Goal: Task Accomplishment & Management: Complete application form

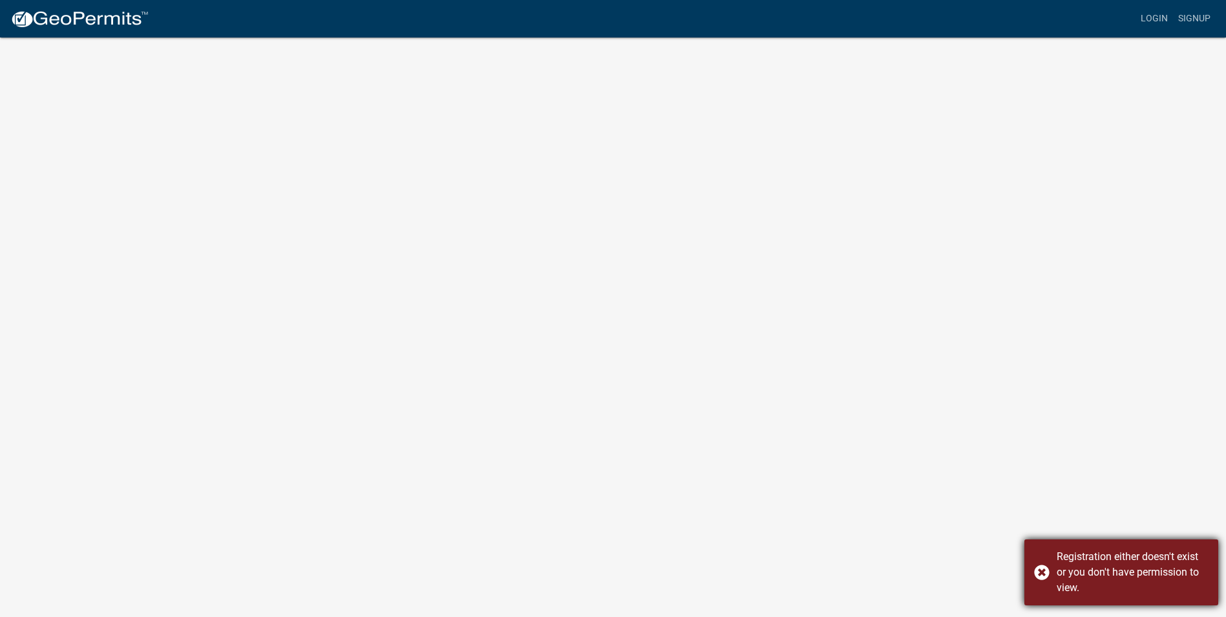
click at [1045, 571] on div "Registration either doesn't exist or you don't have permission to view." at bounding box center [1122, 572] width 194 height 66
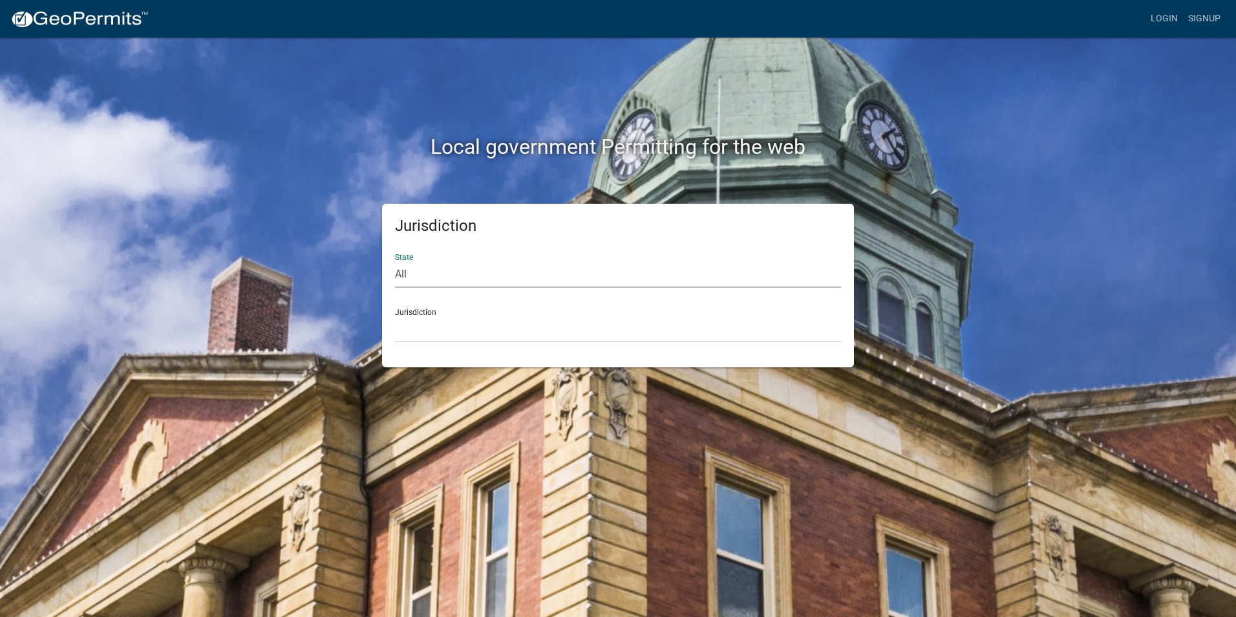
click at [409, 271] on select "All [US_STATE] [US_STATE] [US_STATE] [US_STATE] [US_STATE] [US_STATE] [US_STATE…" at bounding box center [618, 274] width 446 height 27
click at [403, 272] on select "All [US_STATE] [US_STATE] [US_STATE] [US_STATE] [US_STATE] [US_STATE] [US_STATE…" at bounding box center [618, 274] width 446 height 27
select select "[US_STATE]"
click at [395, 261] on select "All [US_STATE] [US_STATE] [US_STATE] [US_STATE] [US_STATE] [US_STATE] [US_STATE…" at bounding box center [618, 274] width 446 height 27
click at [413, 328] on select "City of [GEOGRAPHIC_DATA], [US_STATE] City of [GEOGRAPHIC_DATA], [US_STATE] Cit…" at bounding box center [618, 329] width 446 height 27
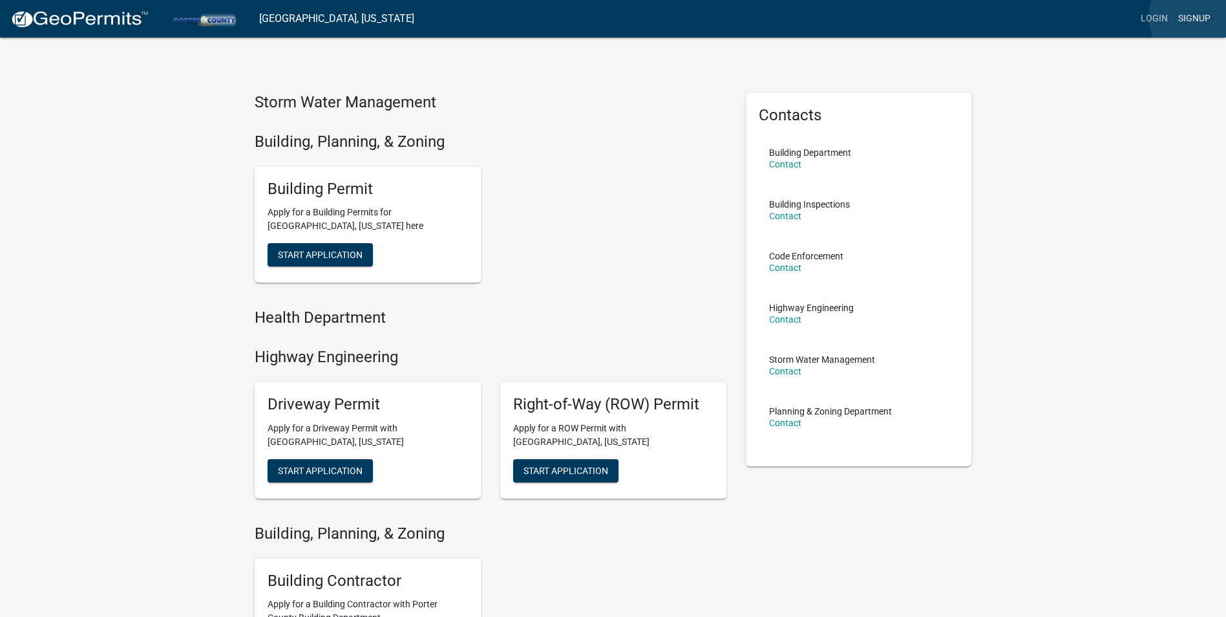
click at [1202, 17] on link "Signup" at bounding box center [1194, 18] width 43 height 25
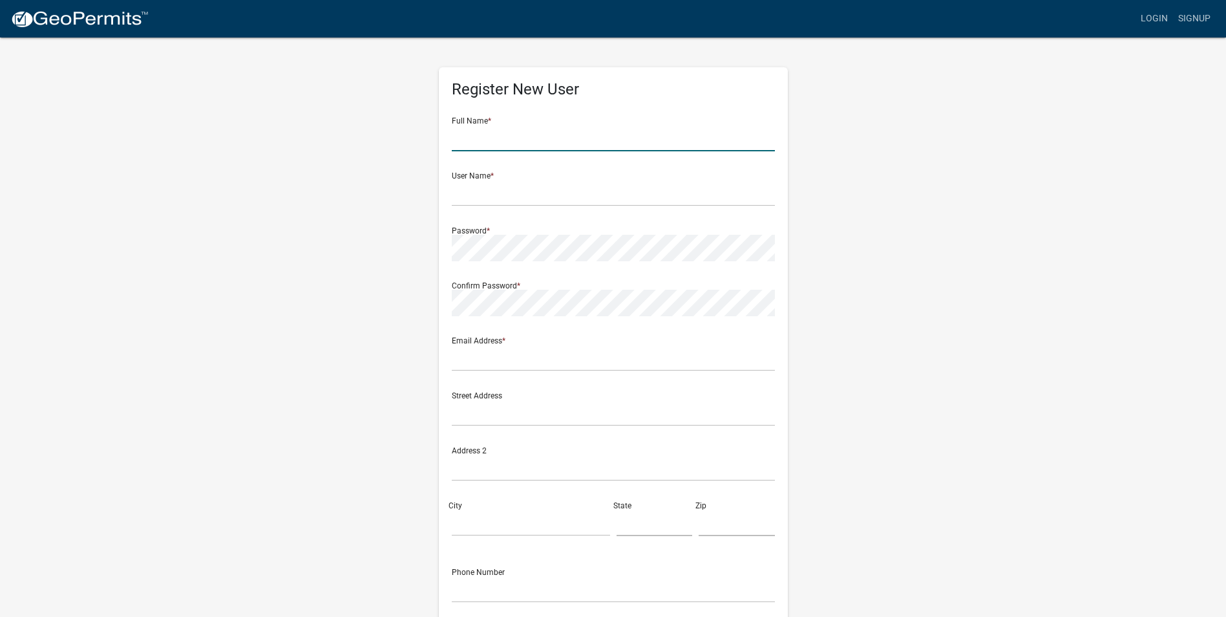
click at [489, 137] on input "text" at bounding box center [613, 138] width 323 height 27
type input "[PERSON_NAME]"
type input "[EMAIL_ADDRESS][DOMAIN_NAME]"
type input "20654 AMHERST COURT"
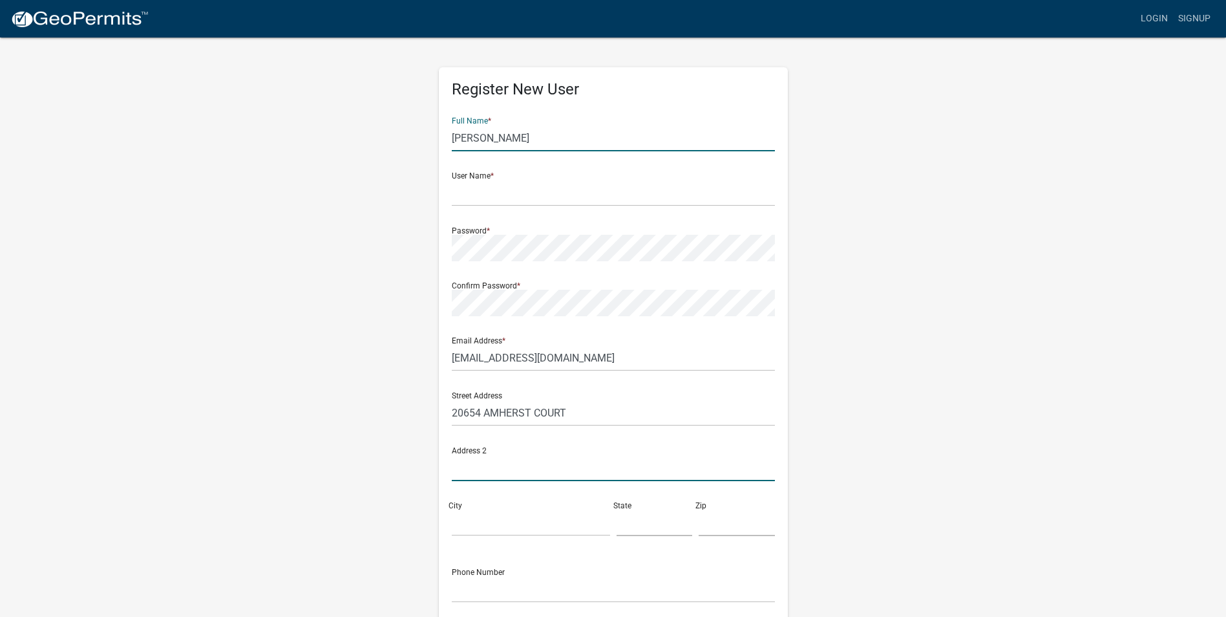
type input "20654 AMHERST COURT"
type input "JOLIET"
type input "IL"
type input "60433"
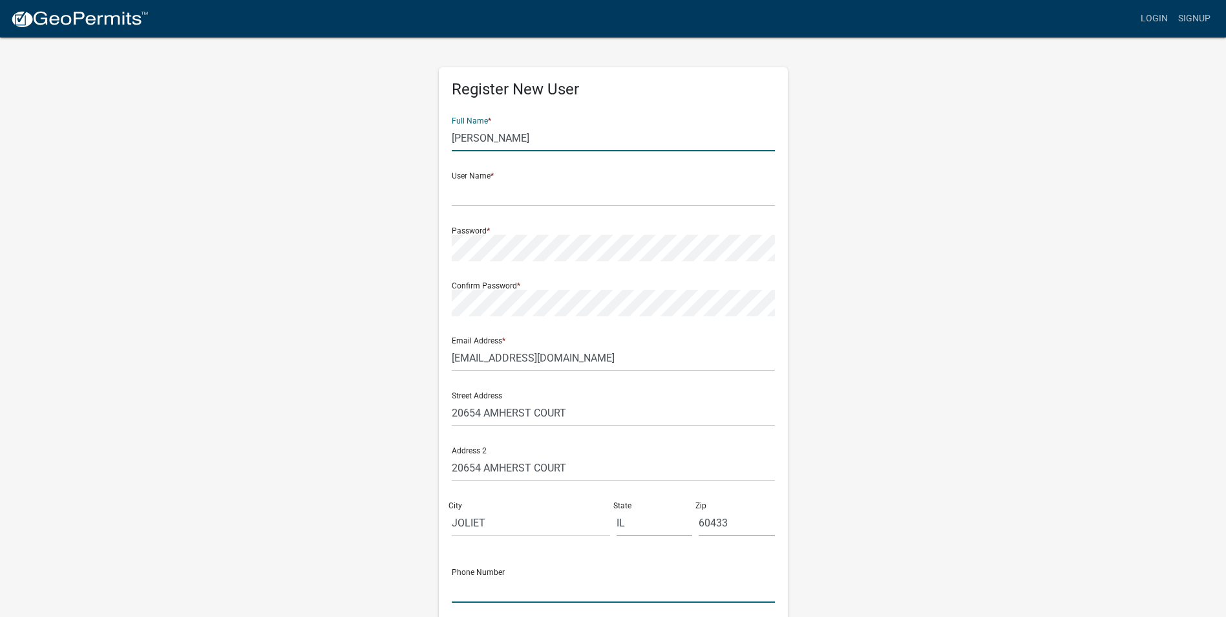
type input "8157740036"
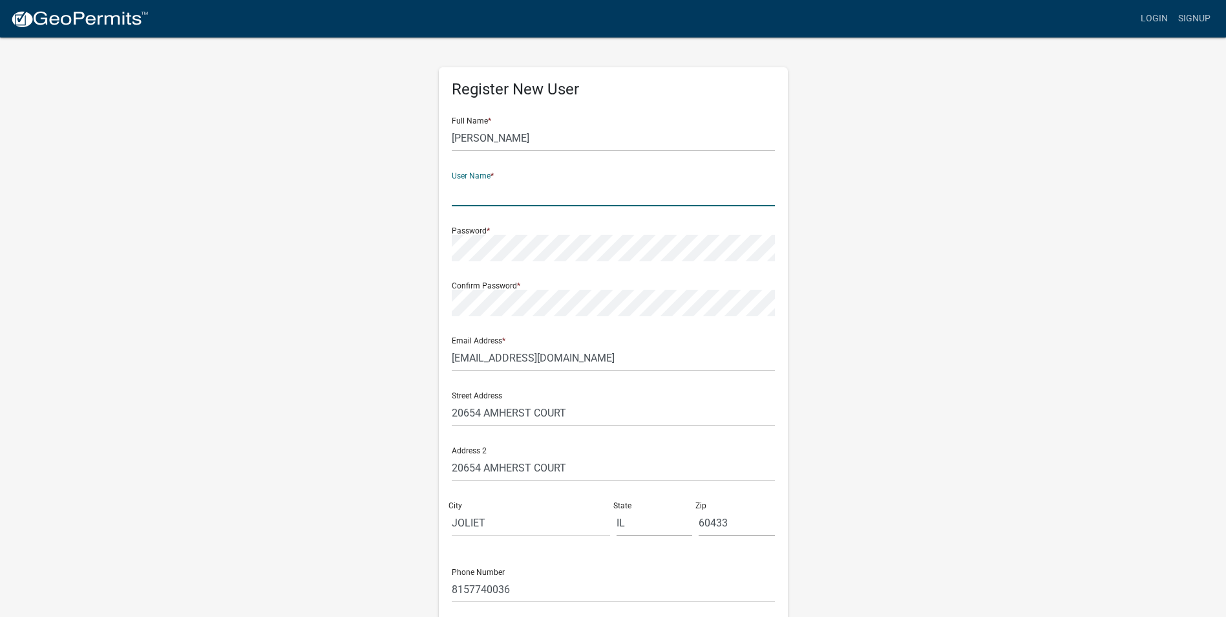
click at [484, 195] on input "text" at bounding box center [613, 193] width 323 height 27
type input "cosgroveconstruction"
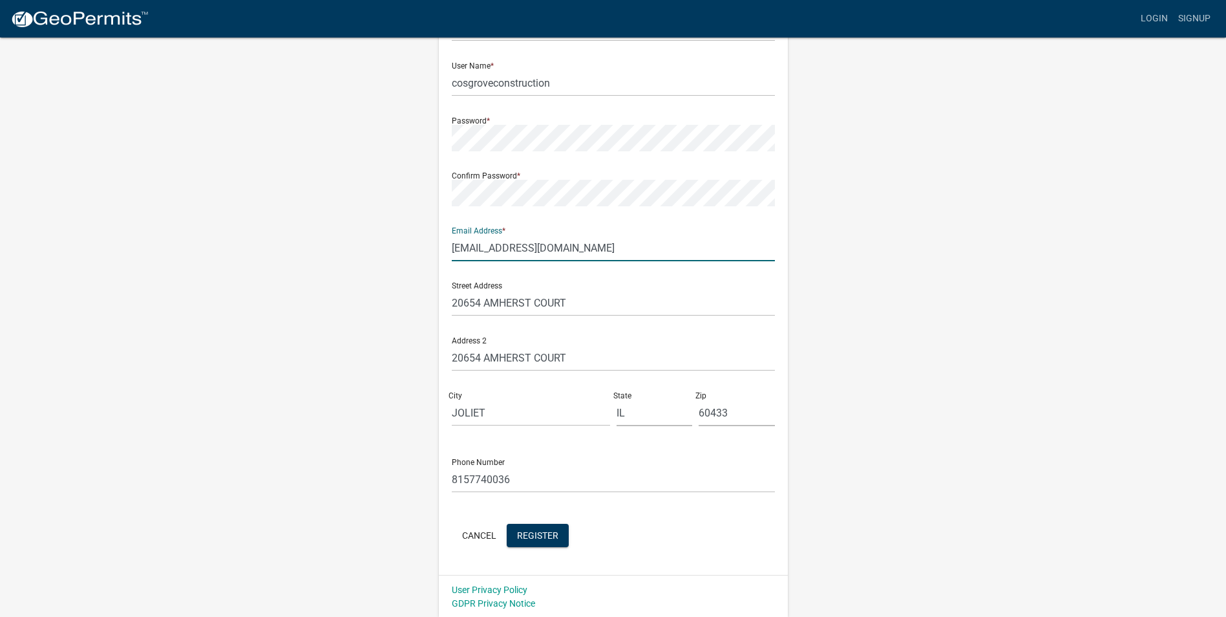
scroll to position [111, 0]
click at [539, 535] on span "Register" at bounding box center [537, 533] width 41 height 10
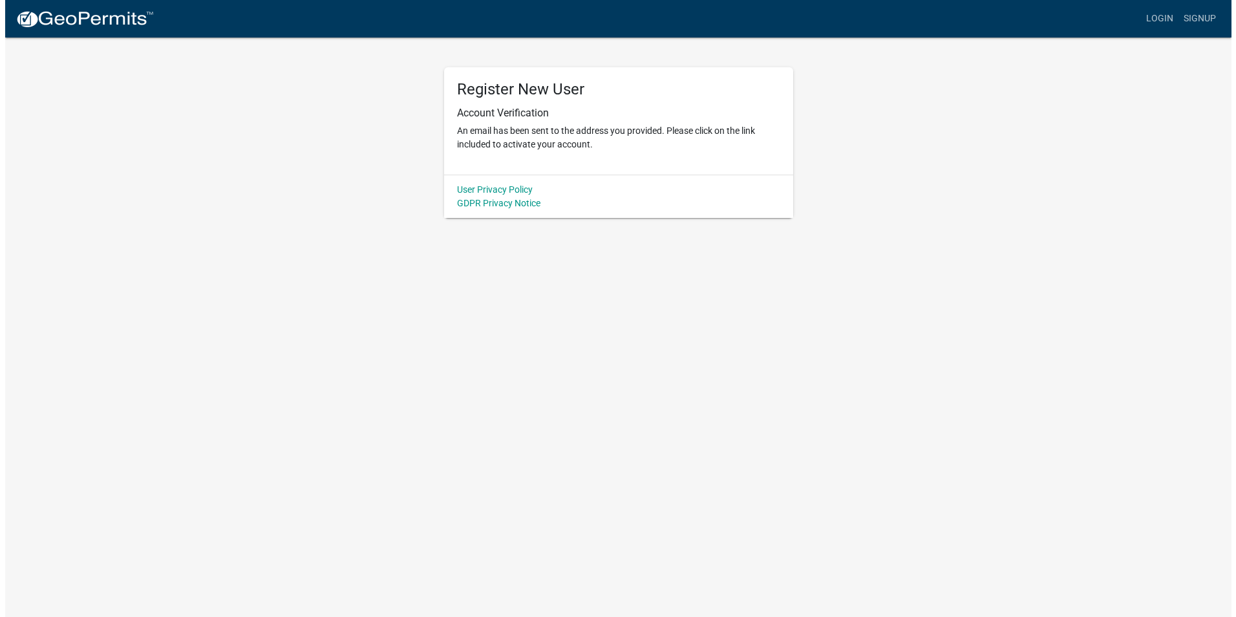
scroll to position [0, 0]
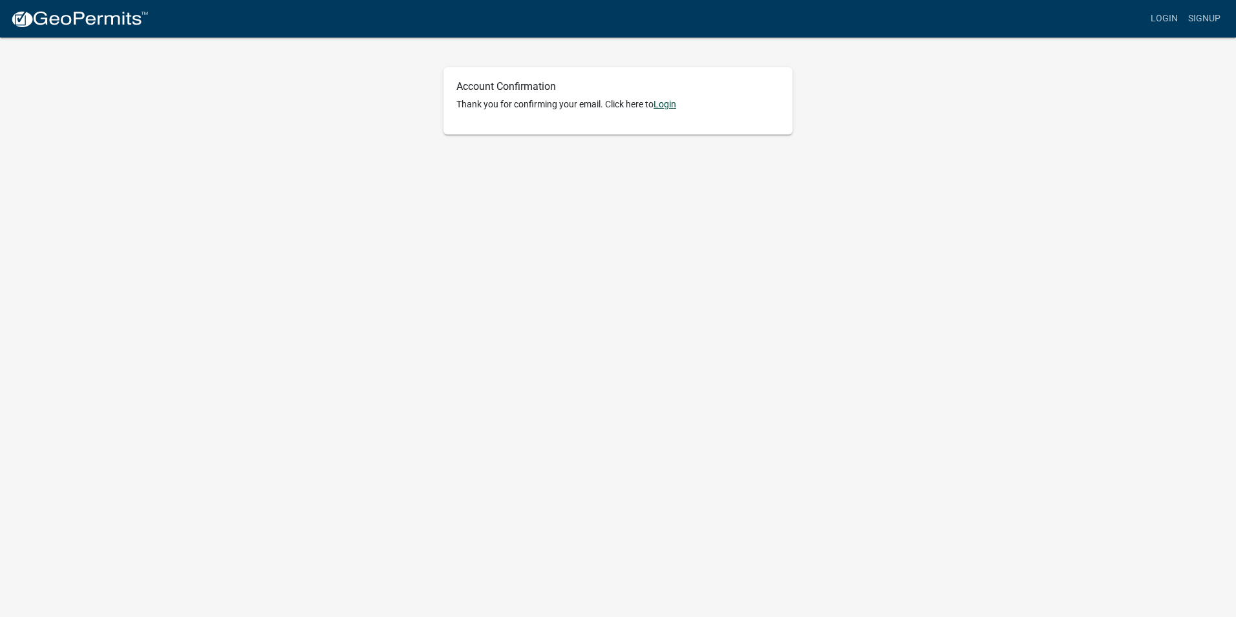
click at [672, 105] on link "Login" at bounding box center [665, 104] width 23 height 10
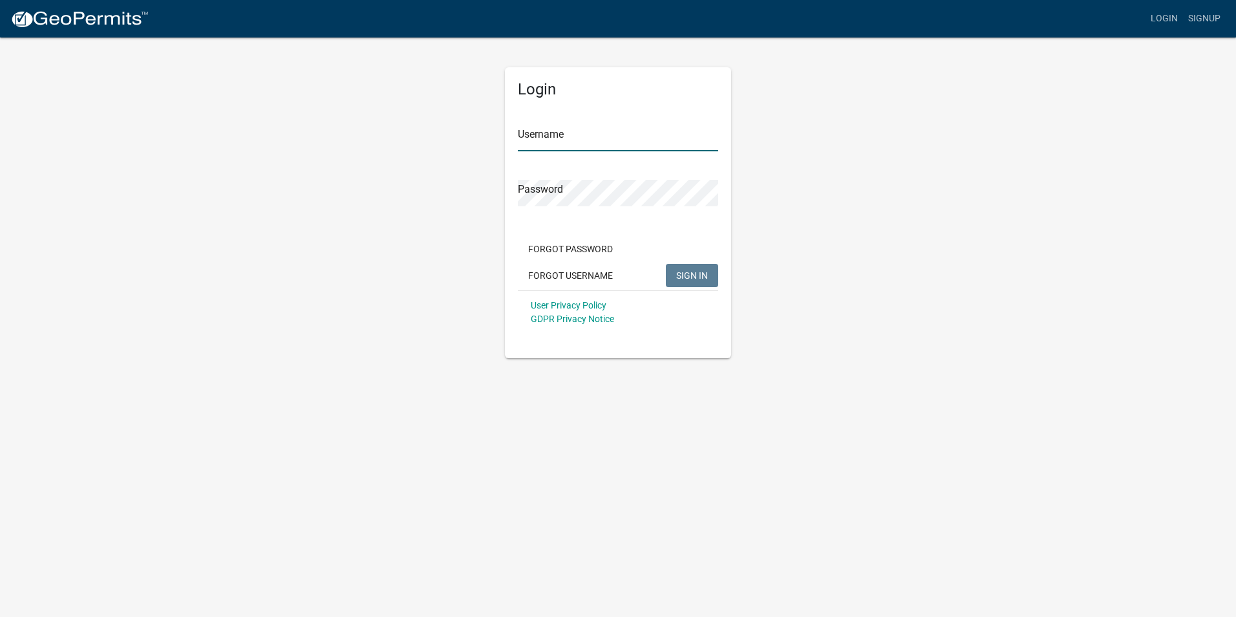
type input "cosgroveconstruction"
click at [687, 274] on span "SIGN IN" at bounding box center [692, 275] width 32 height 10
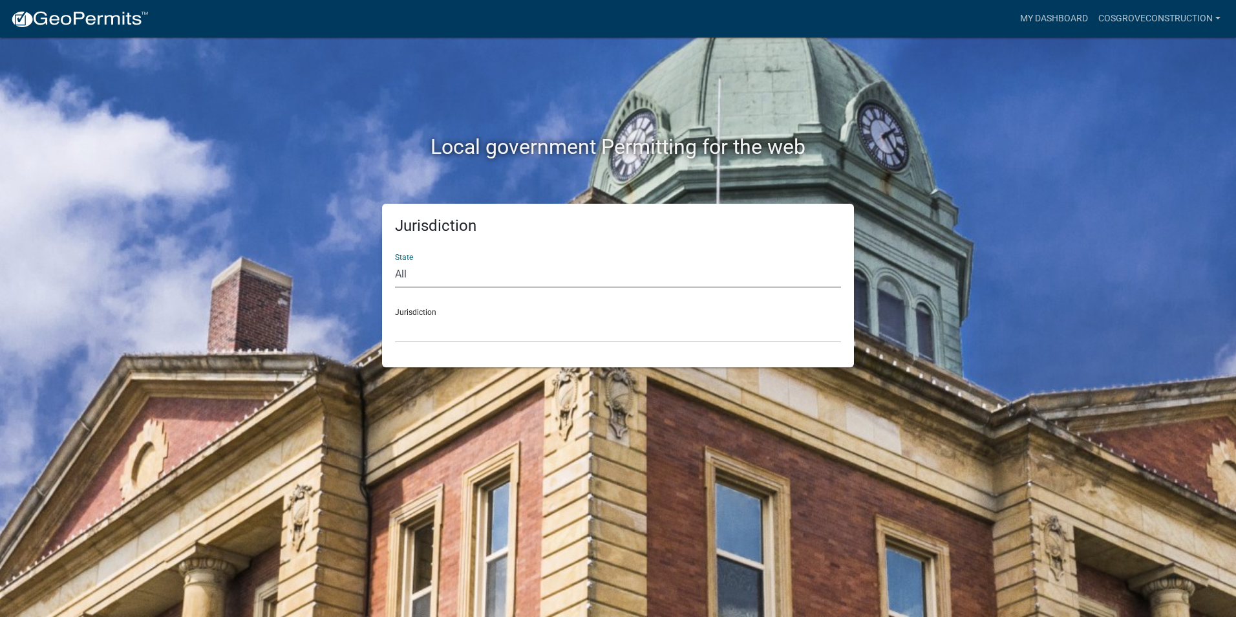
click at [432, 271] on select "All [US_STATE] [US_STATE] [US_STATE] [US_STATE] [US_STATE] [US_STATE] [US_STATE…" at bounding box center [618, 274] width 446 height 27
select select "[US_STATE]"
click at [395, 261] on select "All [US_STATE] [US_STATE] [US_STATE] [US_STATE] [US_STATE] [US_STATE] [US_STATE…" at bounding box center [618, 274] width 446 height 27
click at [414, 319] on select "City of [GEOGRAPHIC_DATA], [US_STATE] City of [GEOGRAPHIC_DATA], [US_STATE] Cit…" at bounding box center [618, 329] width 446 height 27
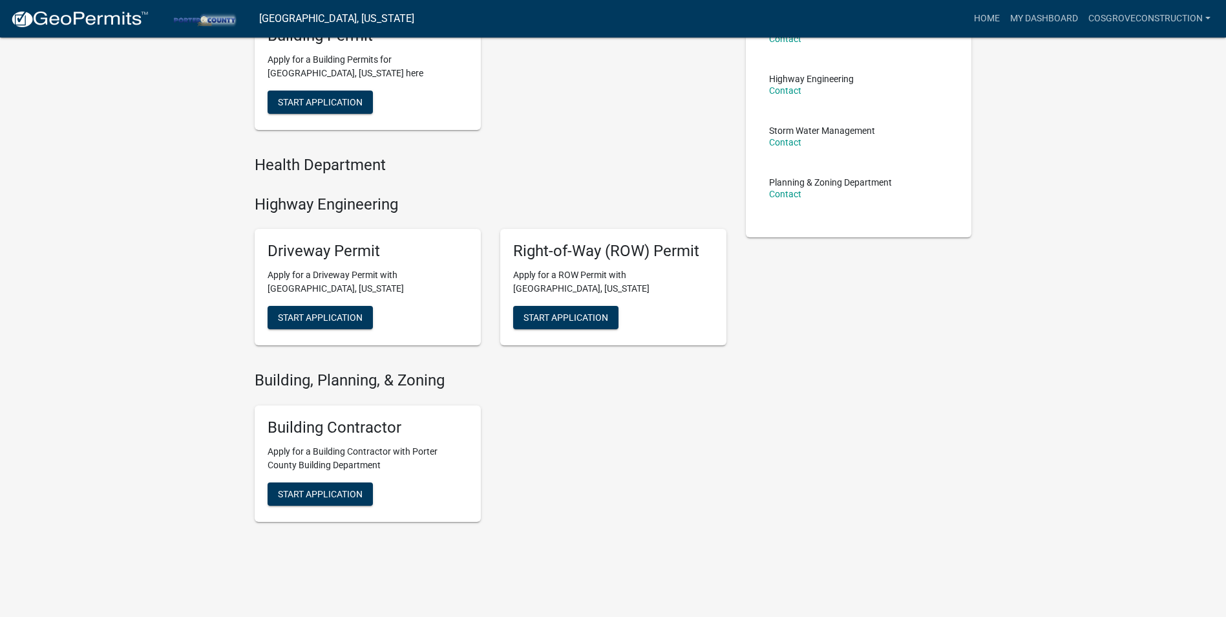
scroll to position [245, 0]
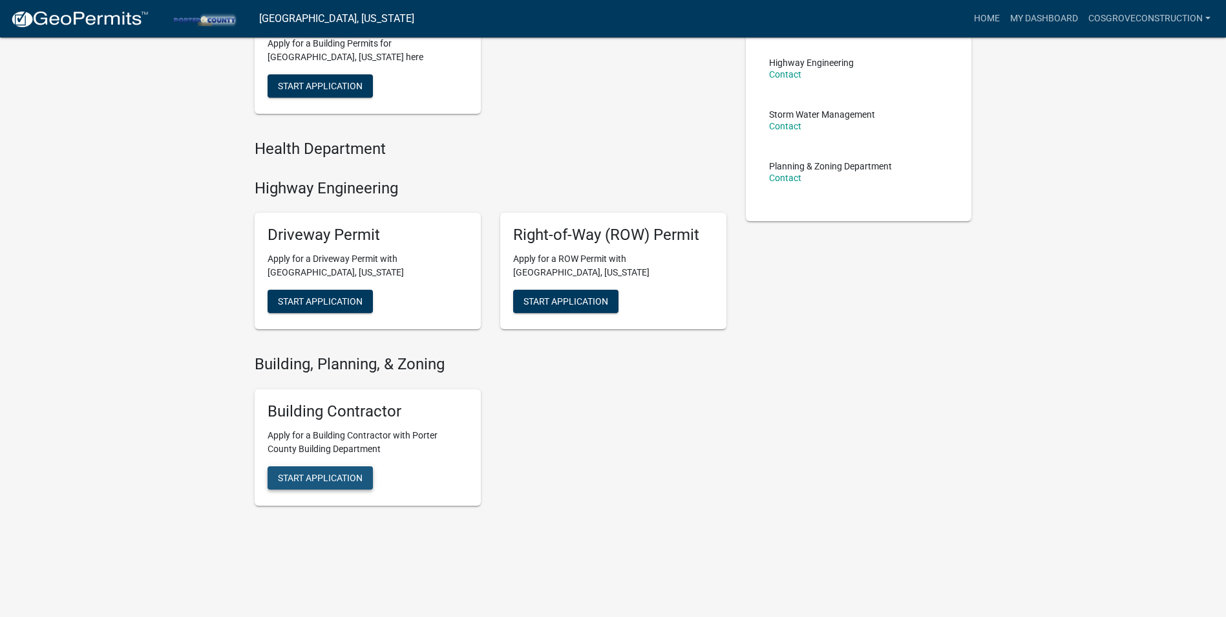
click at [323, 91] on span "Start Application" at bounding box center [320, 85] width 85 height 10
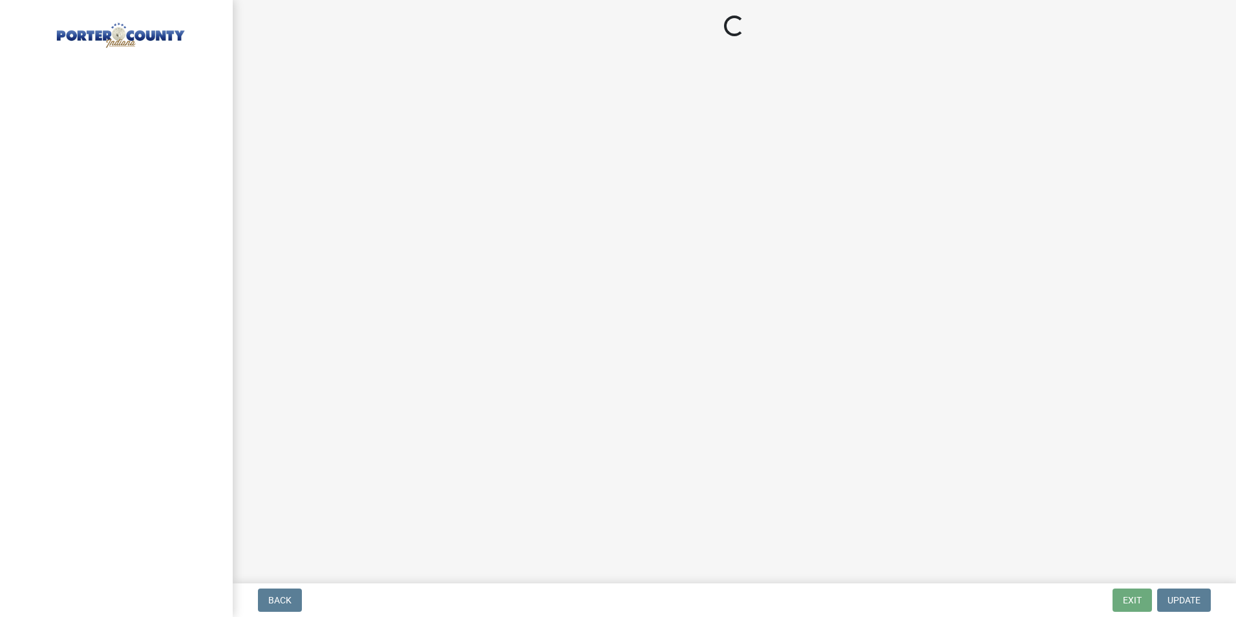
select select "IL"
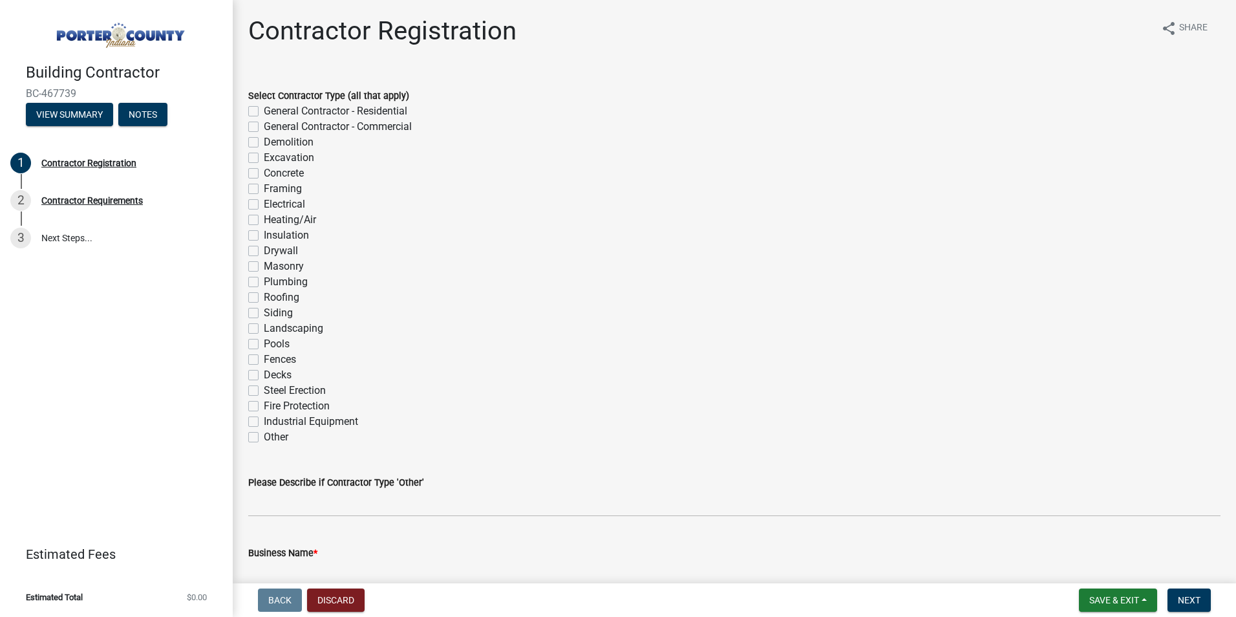
click at [264, 127] on label "General Contractor - Commercial" at bounding box center [338, 127] width 148 height 16
click at [264, 127] on input "General Contractor - Commercial" at bounding box center [268, 123] width 8 height 8
checkbox input "true"
checkbox input "false"
checkbox input "true"
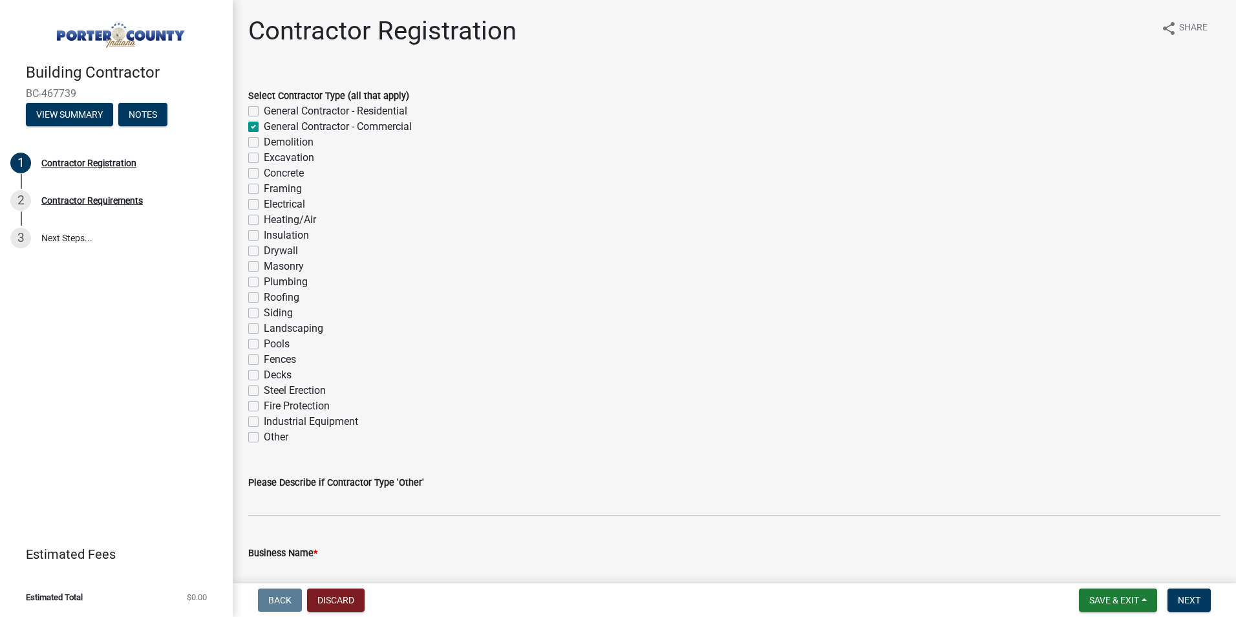
checkbox input "false"
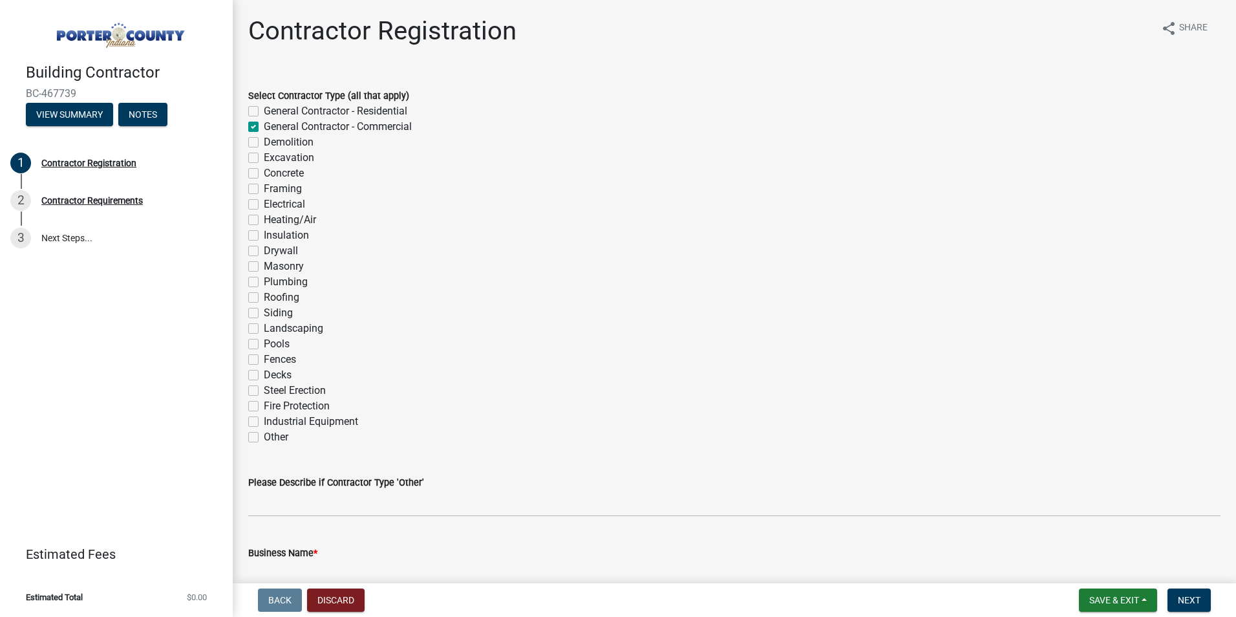
checkbox input "false"
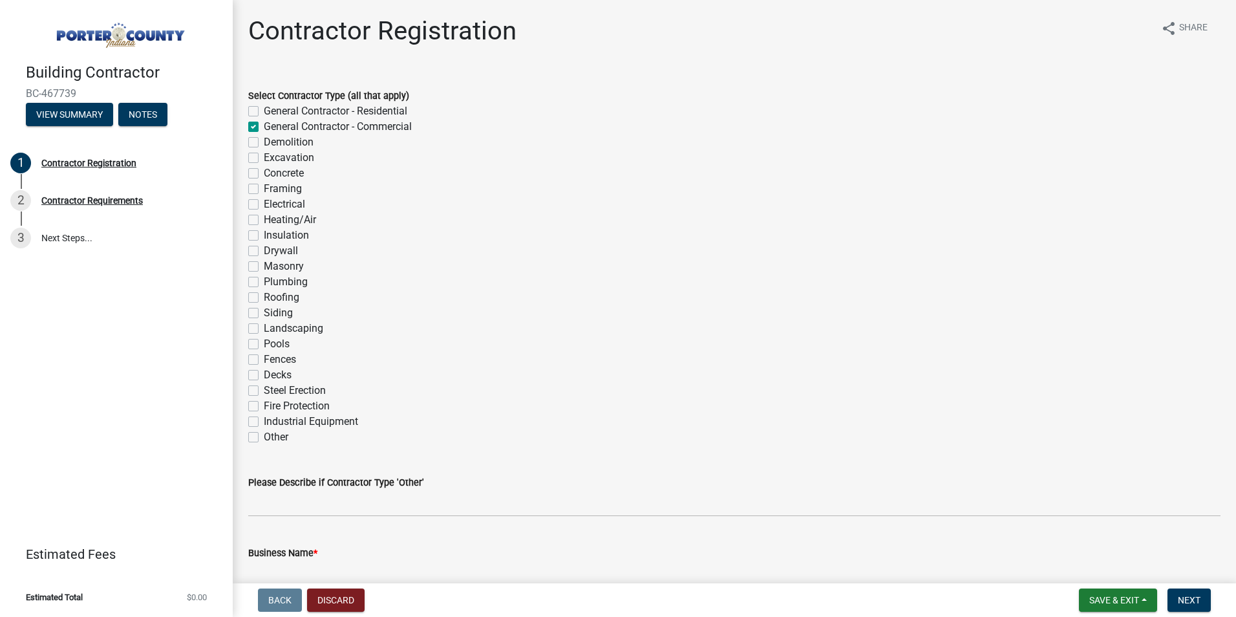
checkbox input "false"
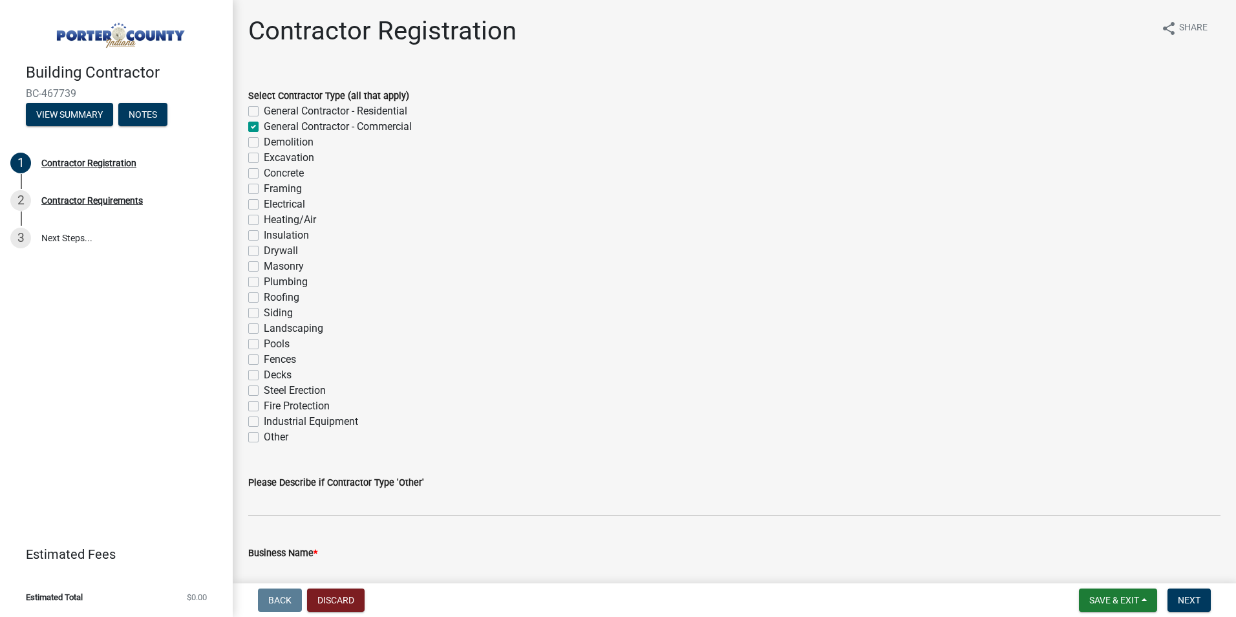
checkbox input "false"
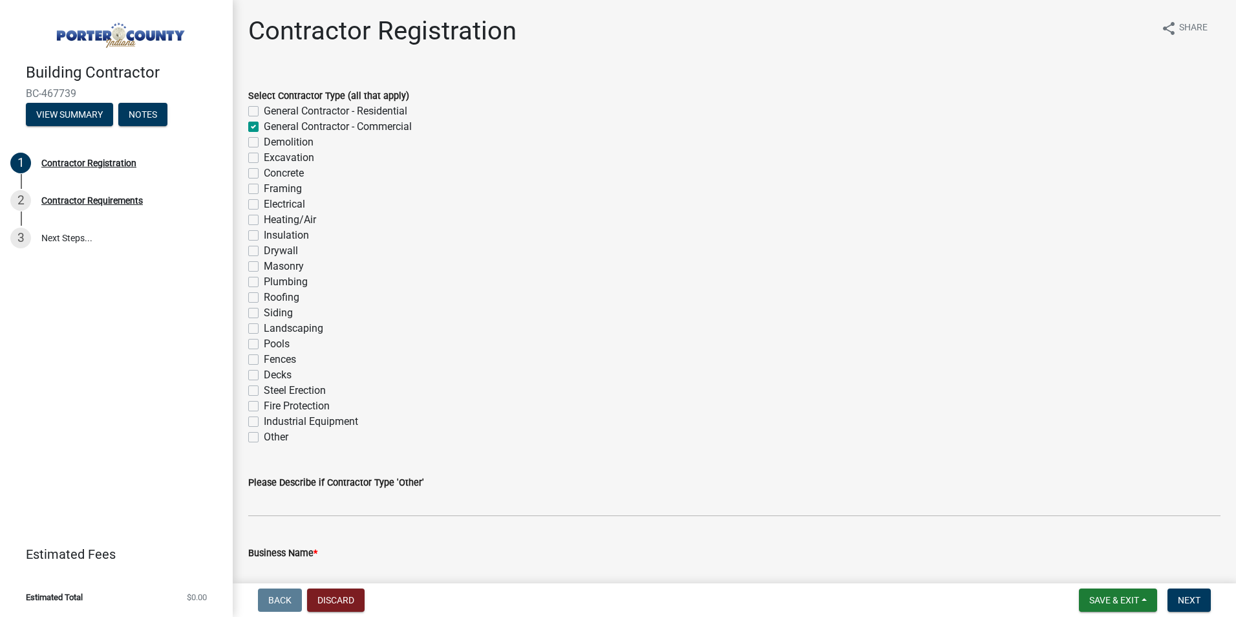
click at [264, 189] on label "Framing" at bounding box center [283, 189] width 38 height 16
click at [264, 189] on input "Framing" at bounding box center [268, 185] width 8 height 8
checkbox input "true"
checkbox input "false"
checkbox input "true"
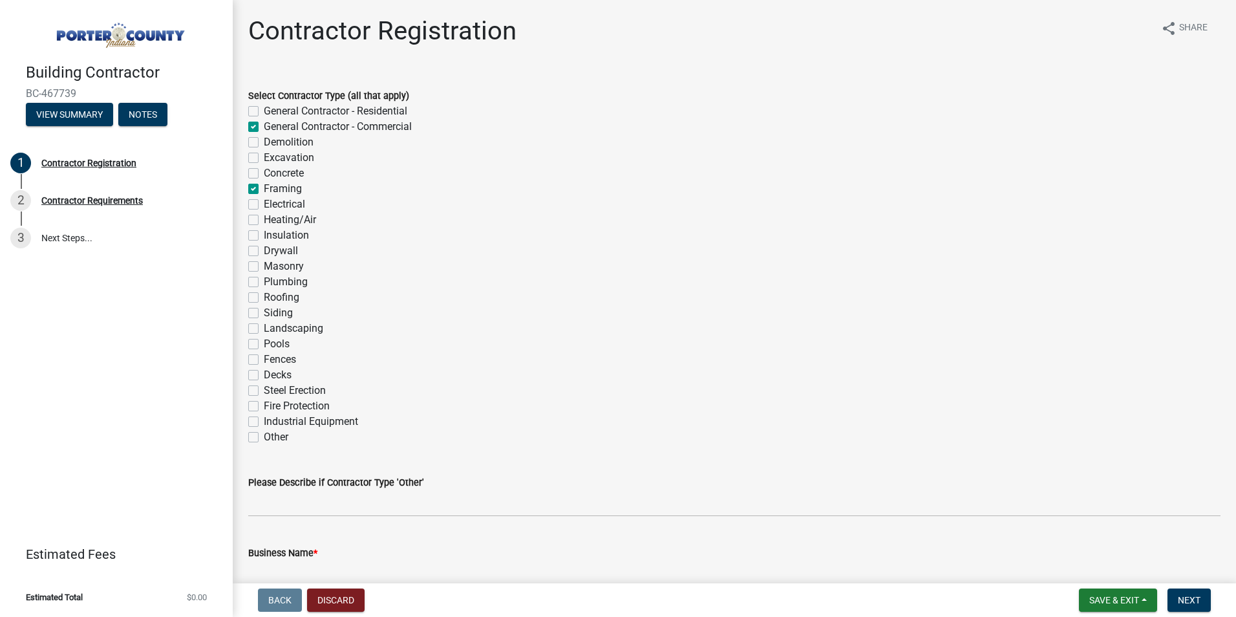
checkbox input "false"
checkbox input "true"
checkbox input "false"
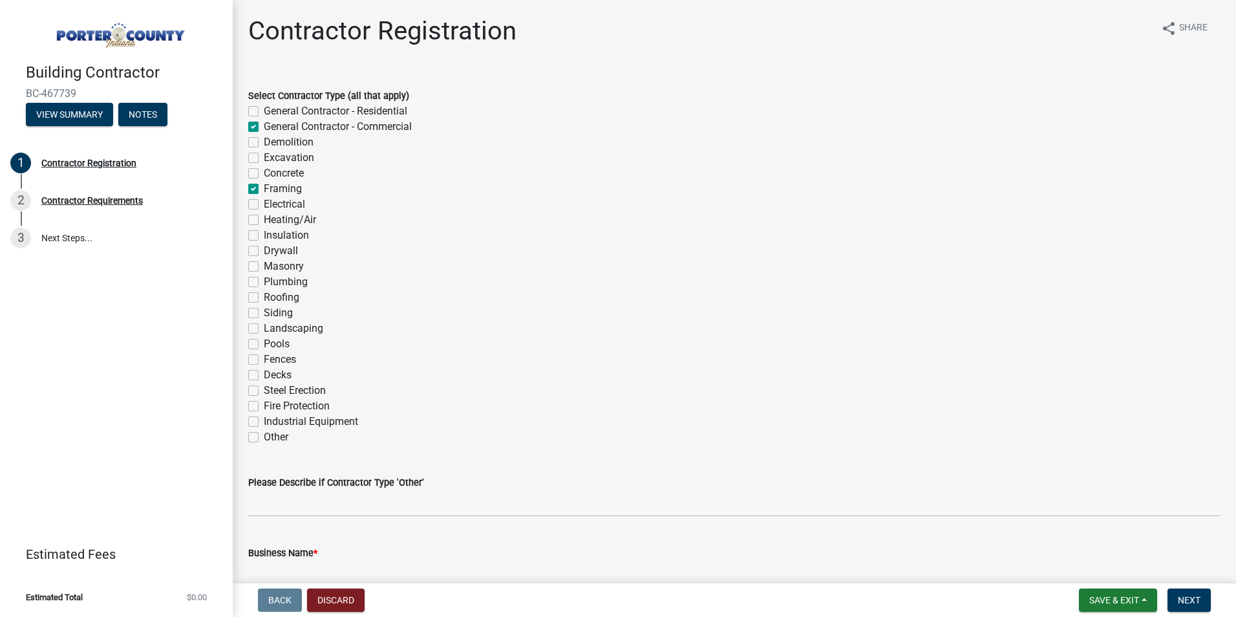
checkbox input "false"
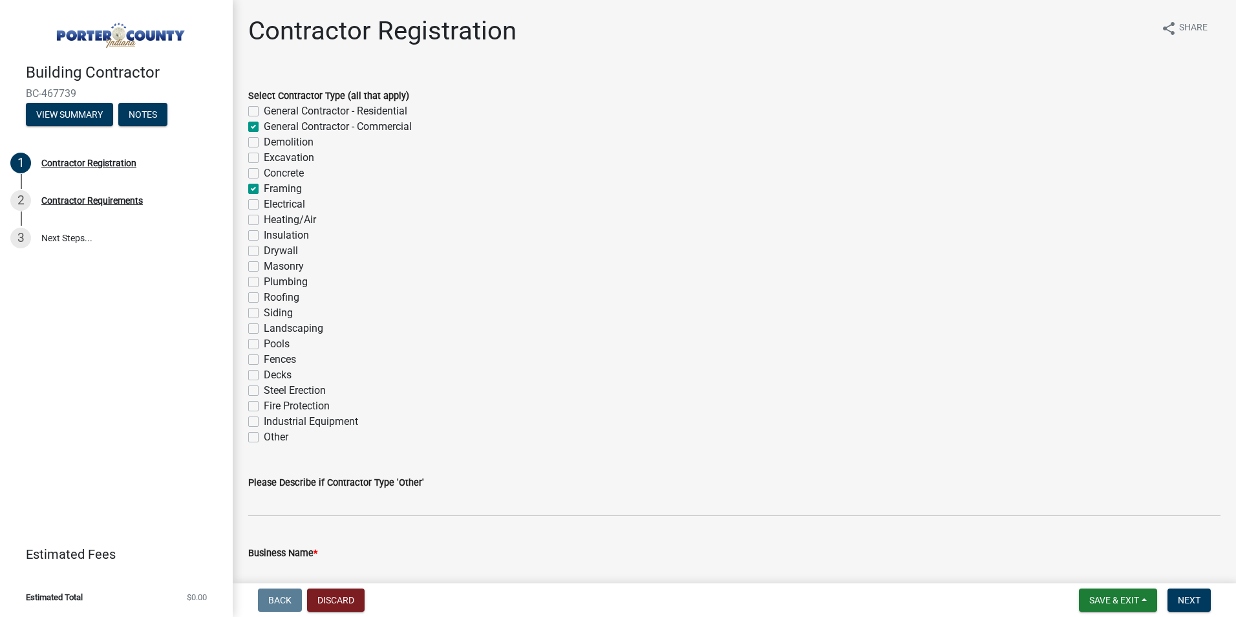
checkbox input "false"
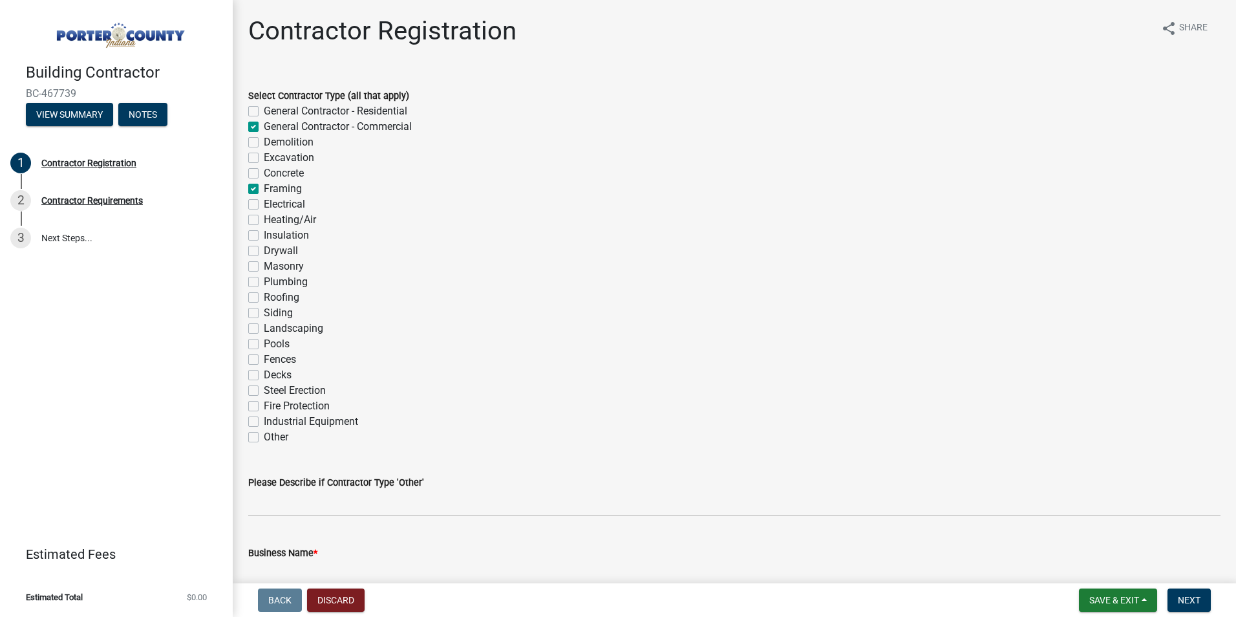
checkbox input "false"
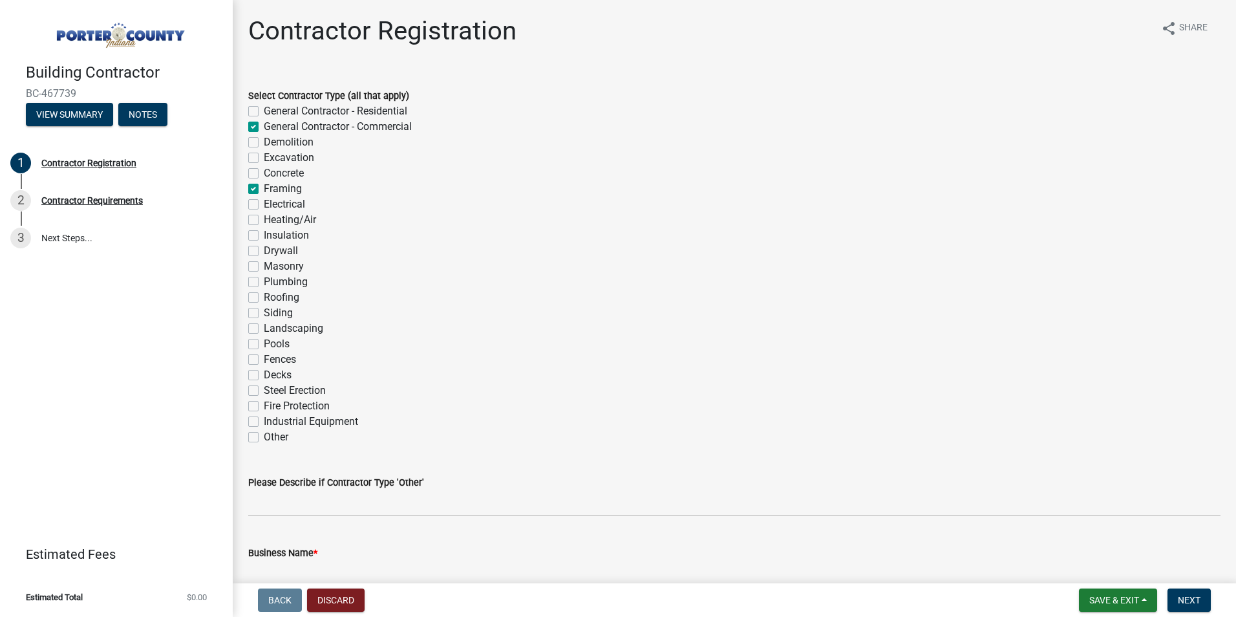
click at [264, 252] on label "Drywall" at bounding box center [281, 251] width 34 height 16
click at [264, 251] on input "Drywall" at bounding box center [268, 247] width 8 height 8
checkbox input "true"
checkbox input "false"
checkbox input "true"
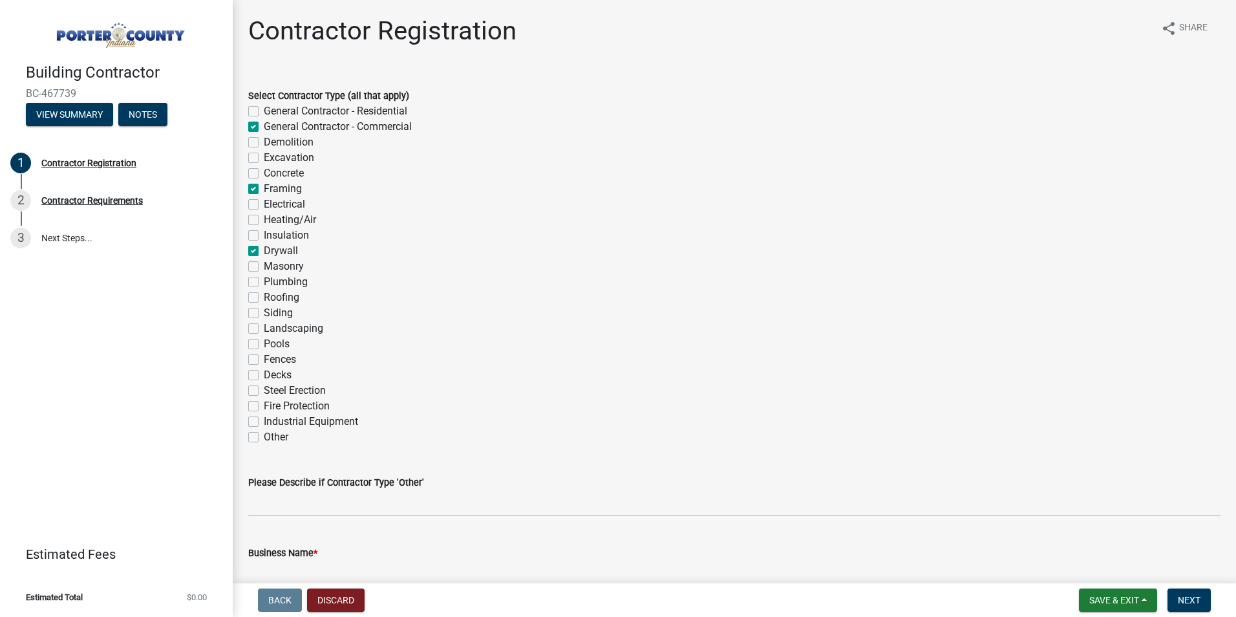
checkbox input "false"
checkbox input "true"
checkbox input "false"
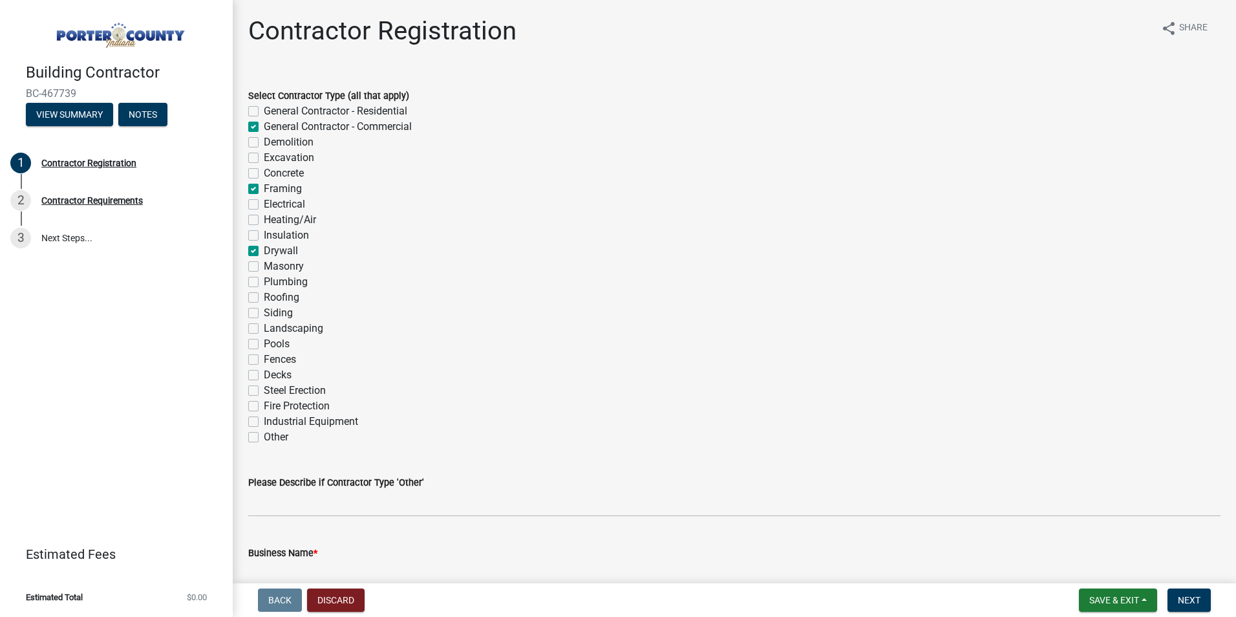
checkbox input "false"
checkbox input "true"
checkbox input "false"
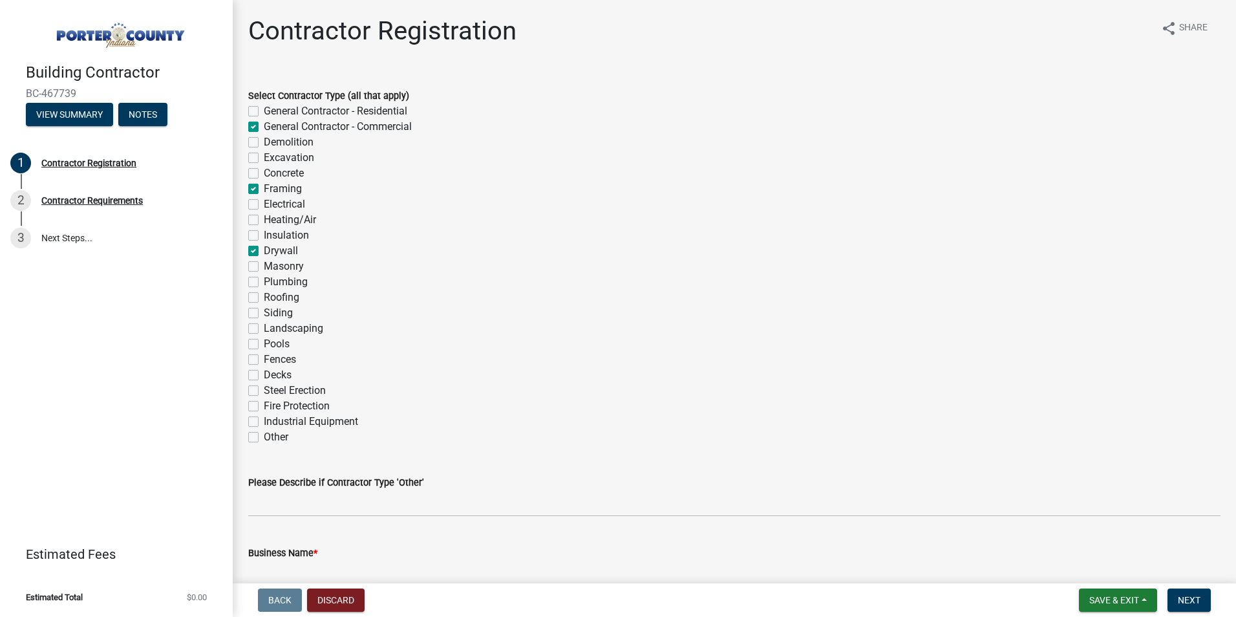
checkbox input "false"
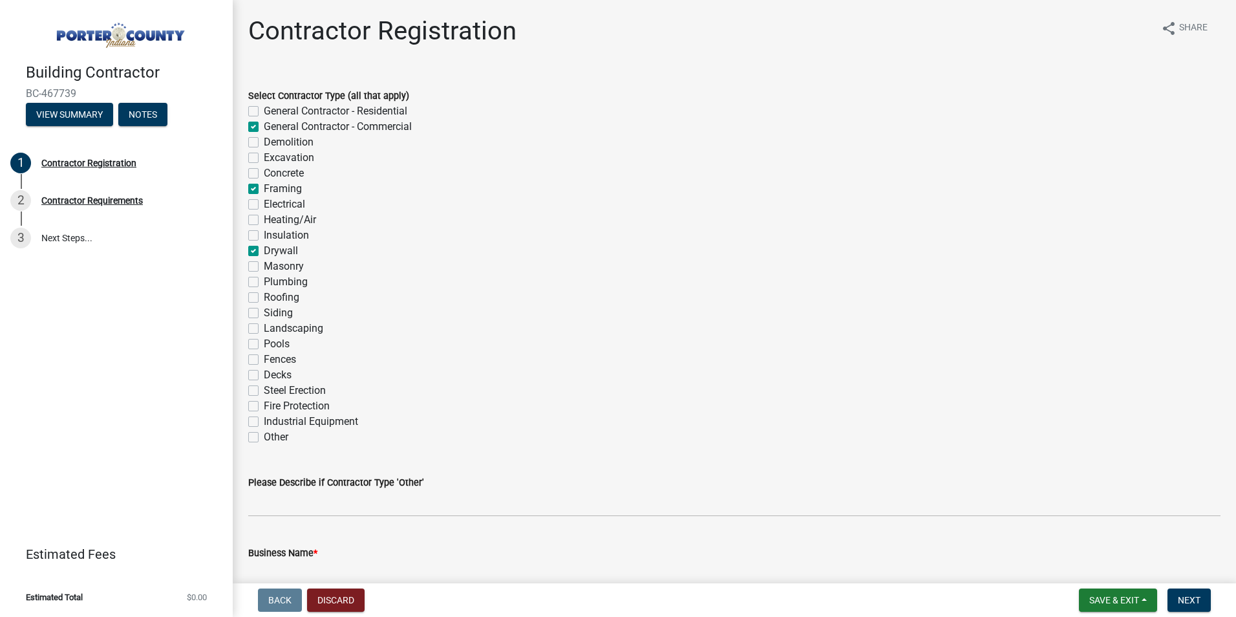
checkbox input "false"
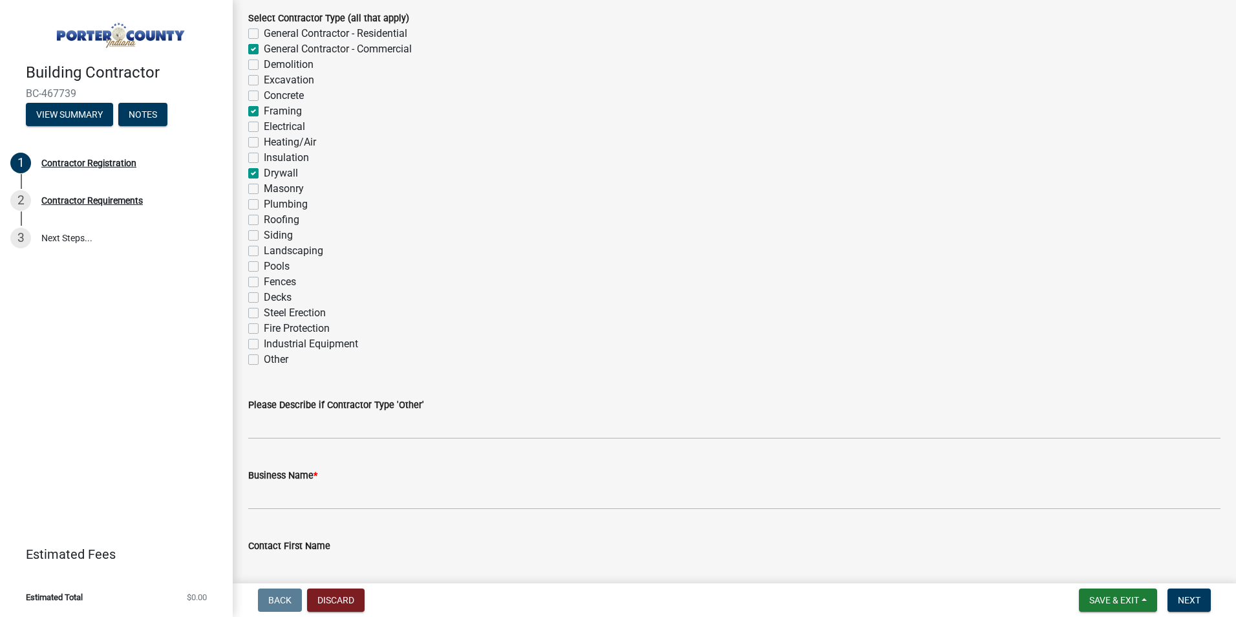
scroll to position [129, 0]
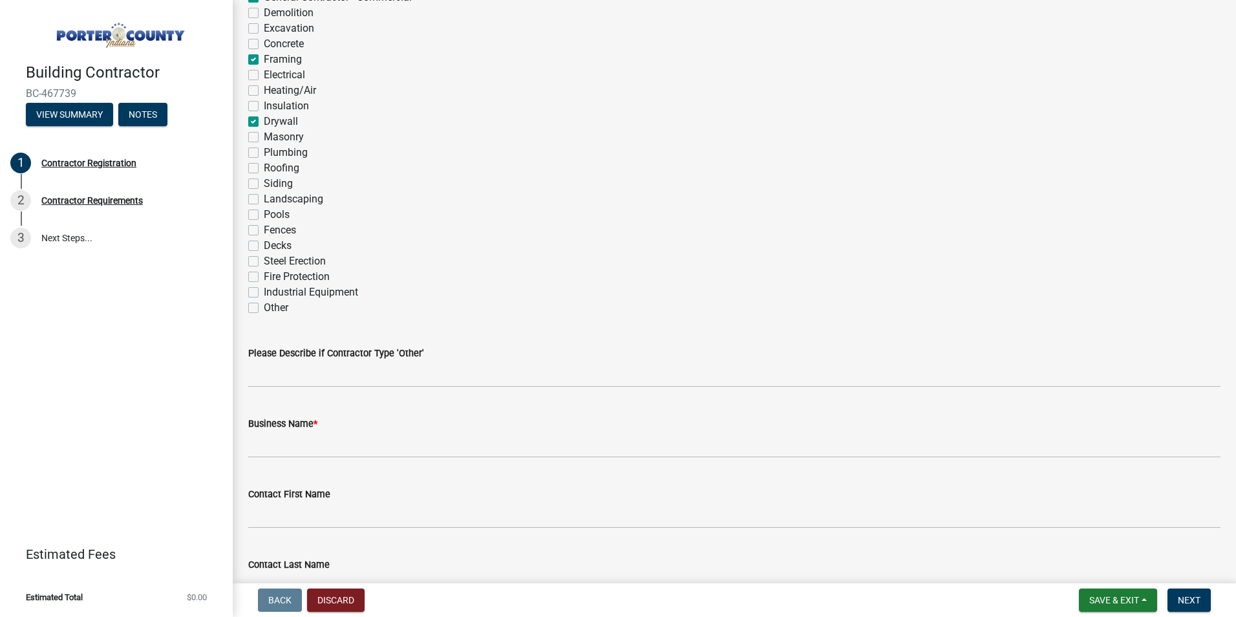
click at [264, 310] on label "Other" at bounding box center [276, 308] width 25 height 16
click at [264, 308] on input "Other" at bounding box center [268, 304] width 8 height 8
checkbox input "true"
checkbox input "false"
checkbox input "true"
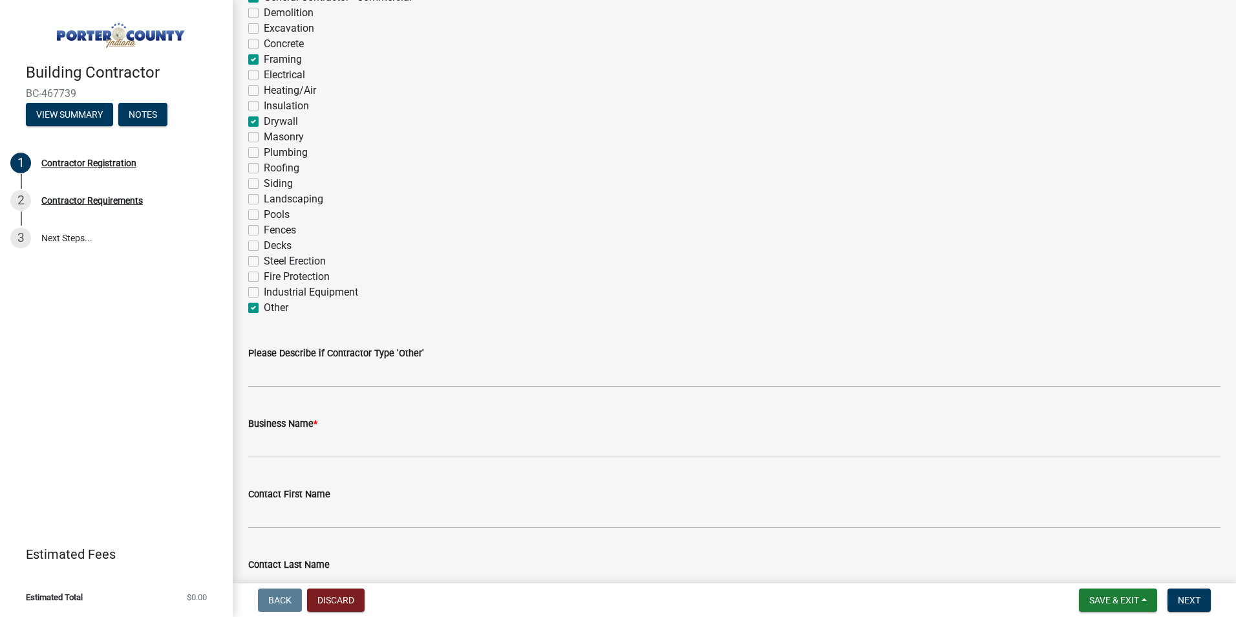
checkbox input "false"
checkbox input "true"
checkbox input "false"
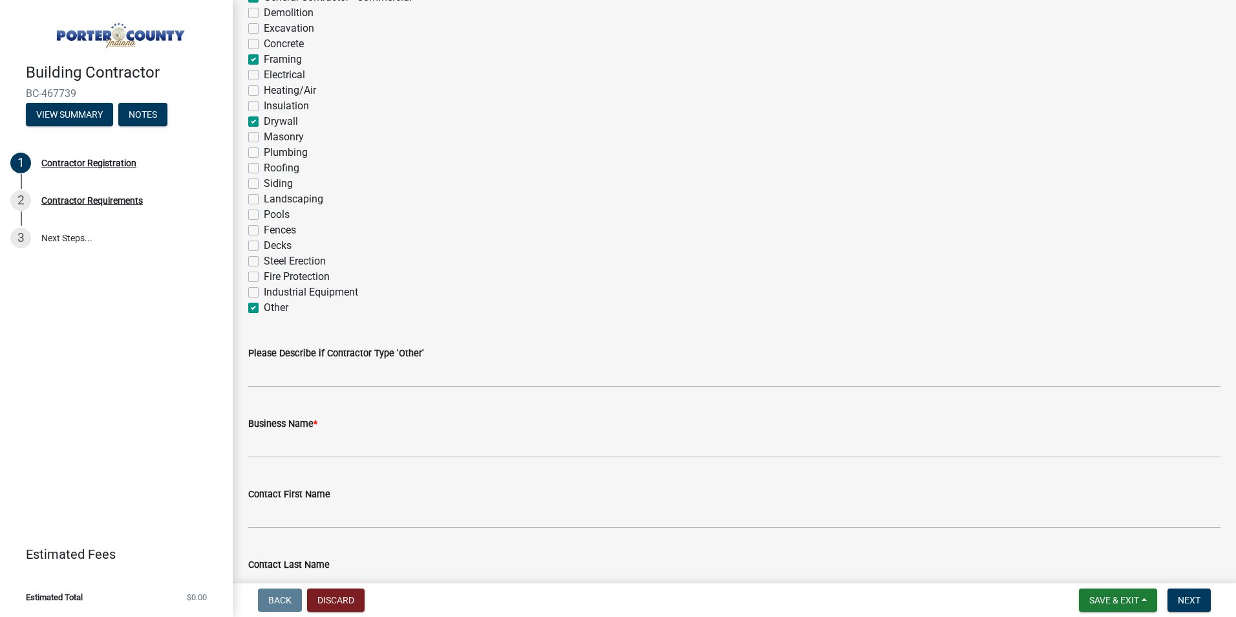
checkbox input "false"
checkbox input "true"
checkbox input "false"
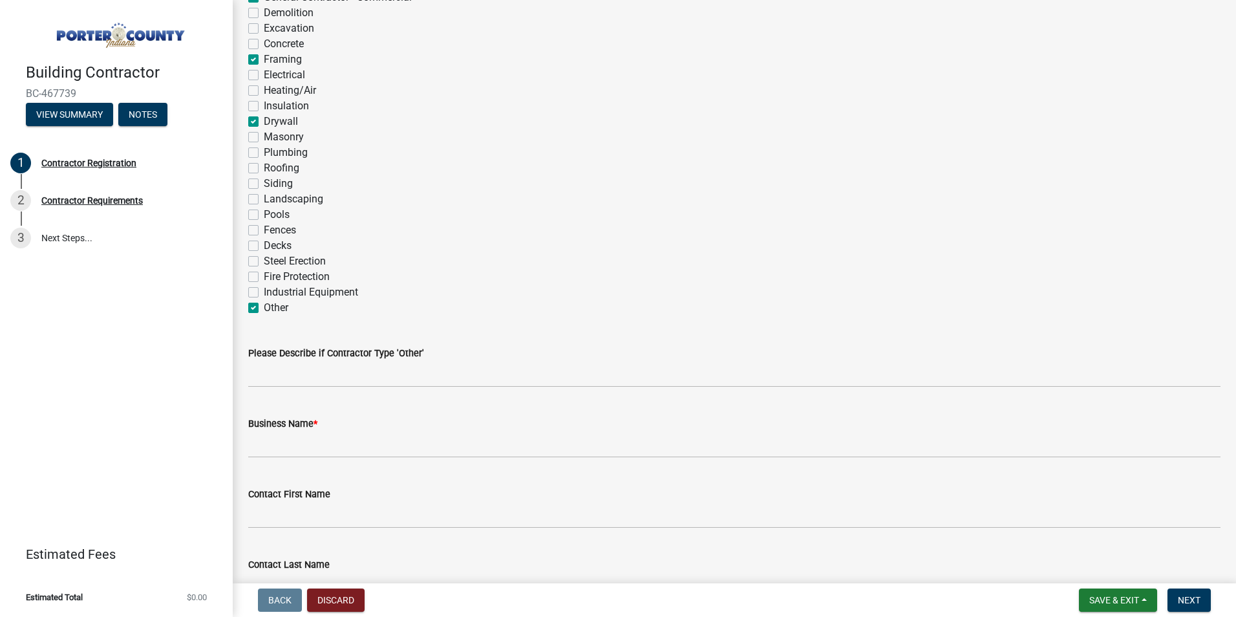
checkbox input "false"
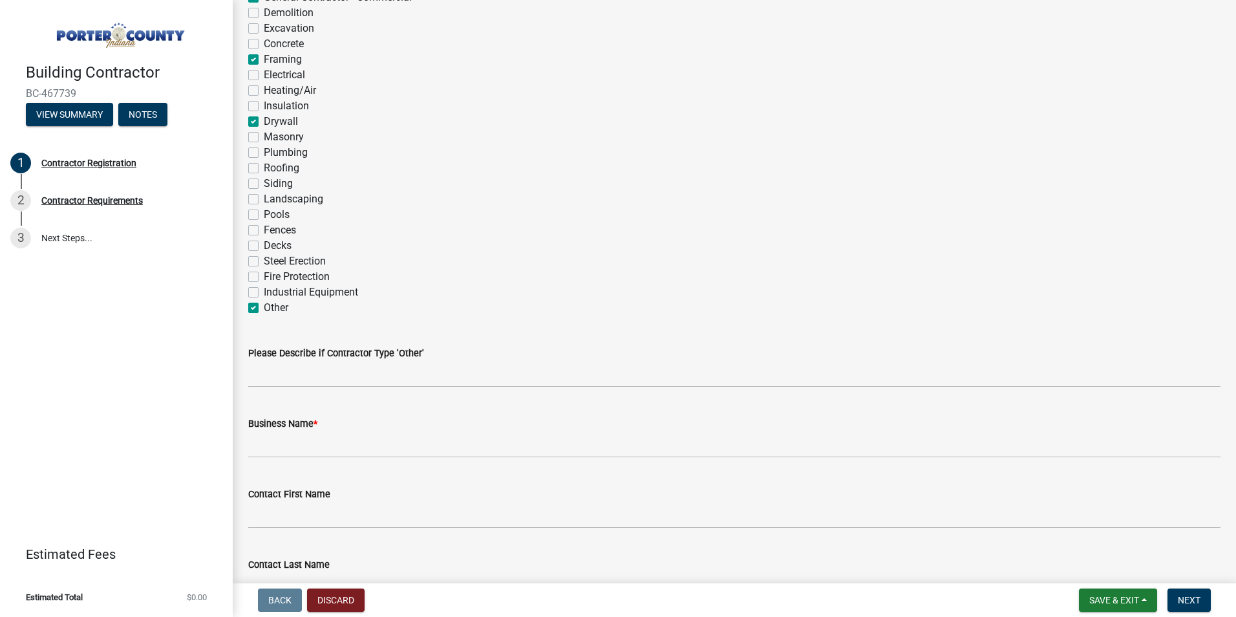
checkbox input "false"
checkbox input "true"
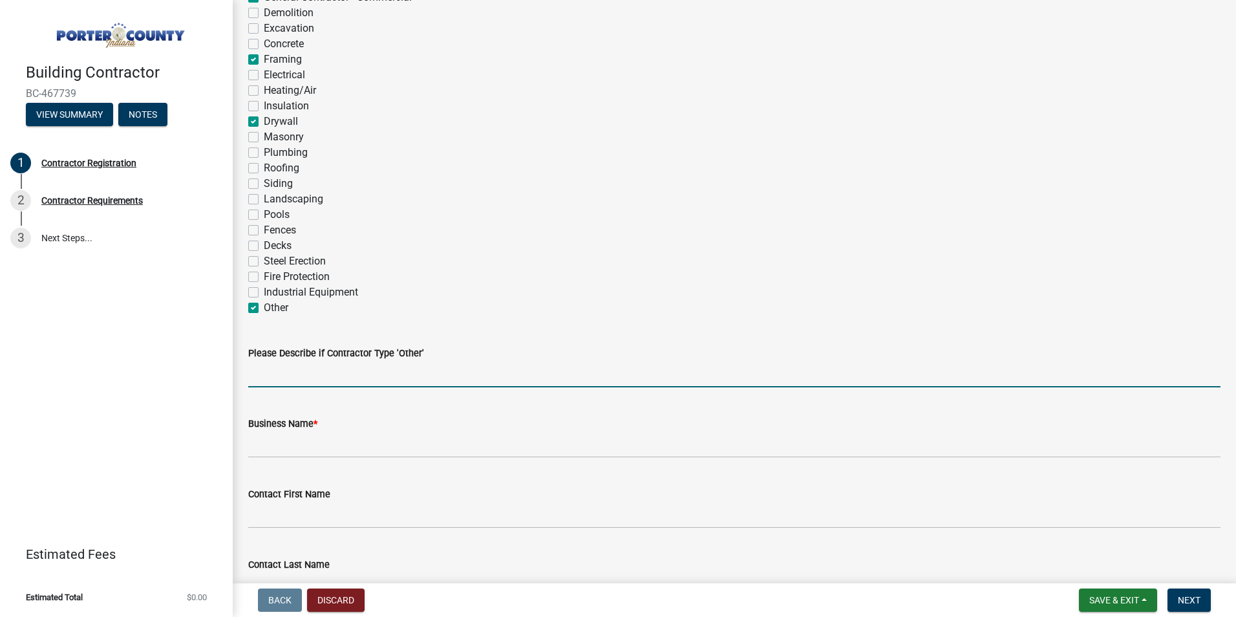
click at [295, 378] on input "Please Describe if Contractor Type 'Other'" at bounding box center [734, 374] width 972 height 27
type input "Painting"
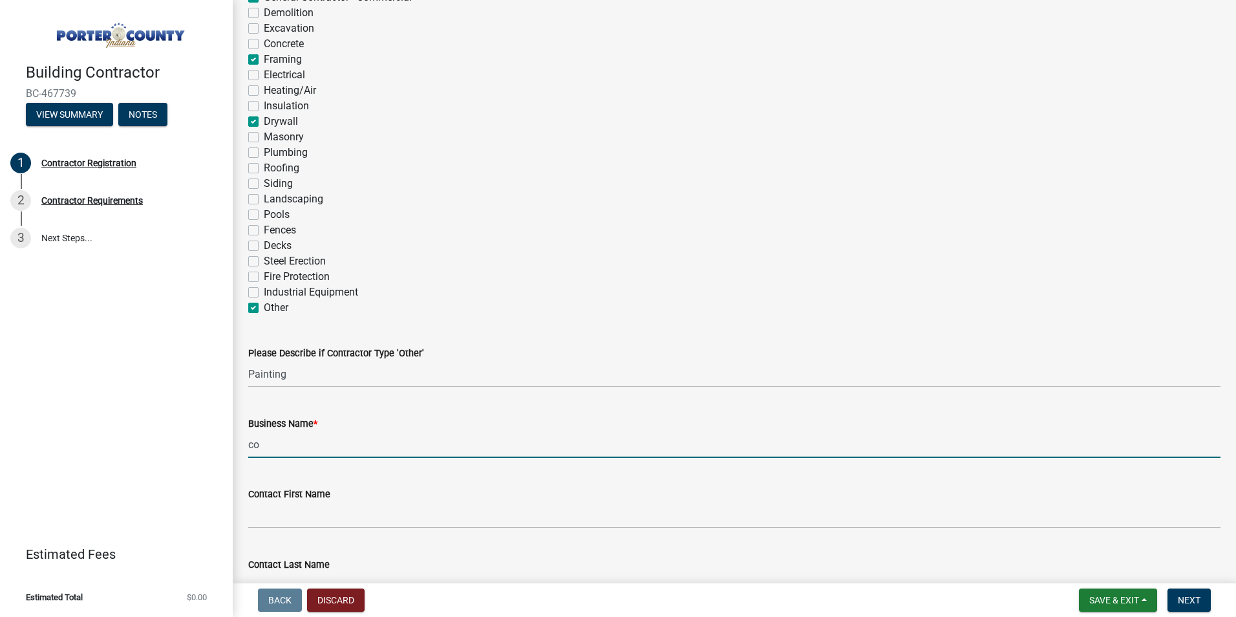
type input "c"
type input "Cosgrove Construction Inc"
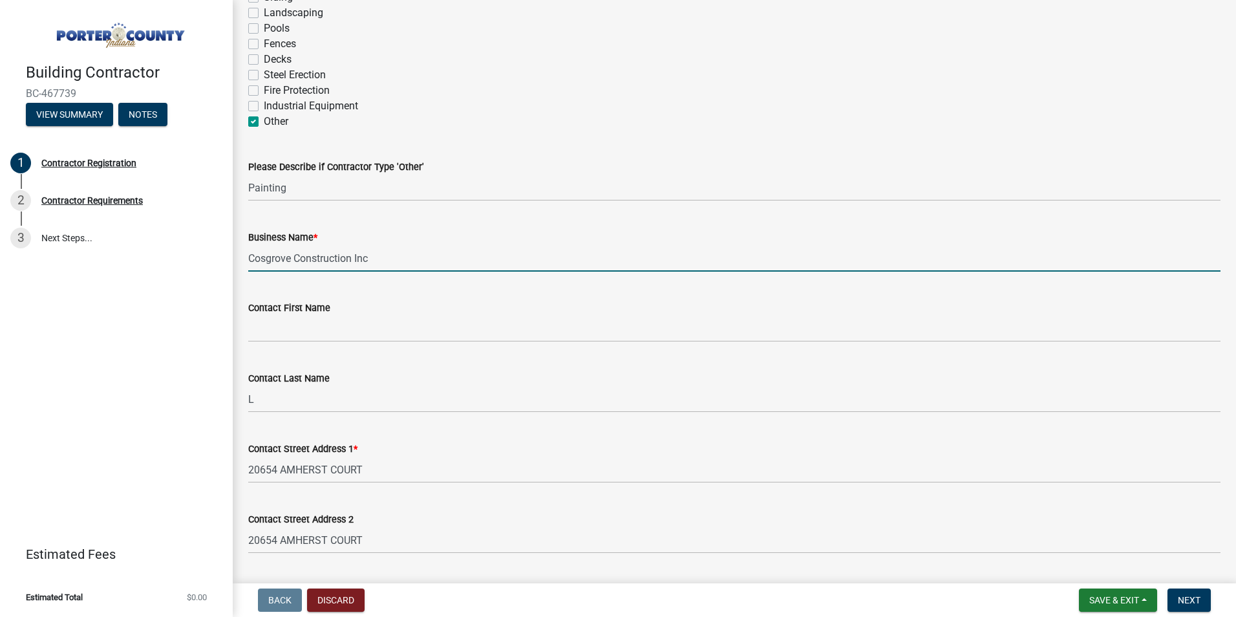
scroll to position [323, 0]
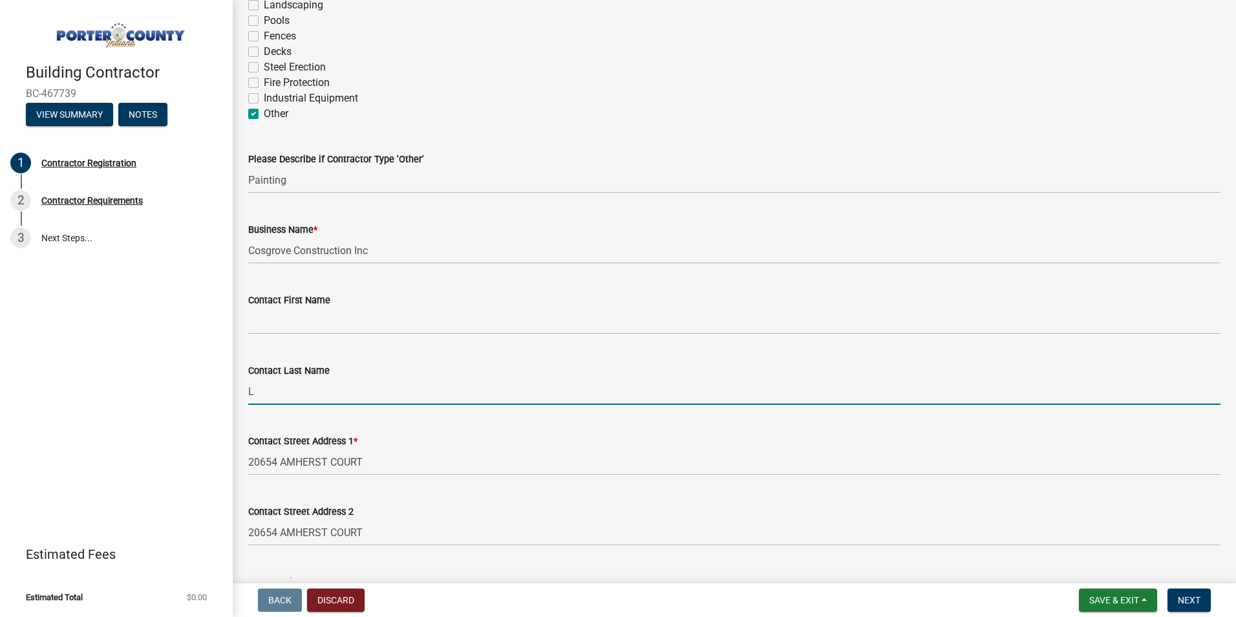
drag, startPoint x: 254, startPoint y: 396, endPoint x: 246, endPoint y: 396, distance: 7.8
click at [246, 396] on div "Contact Last Name L" at bounding box center [735, 375] width 992 height 60
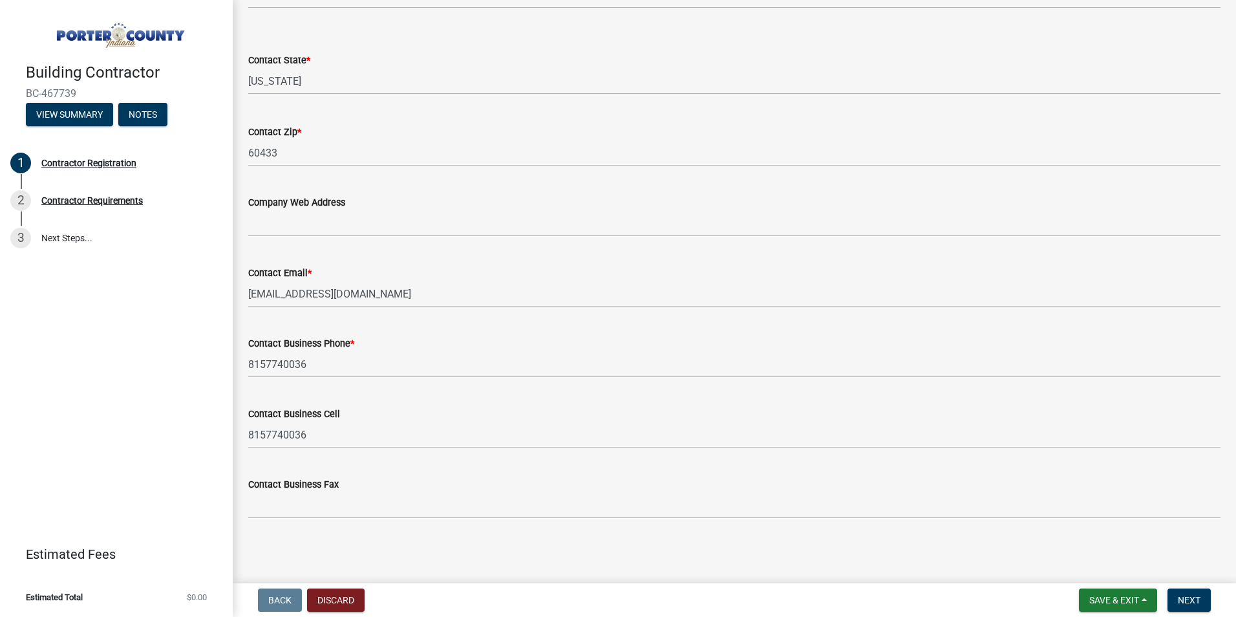
scroll to position [932, 0]
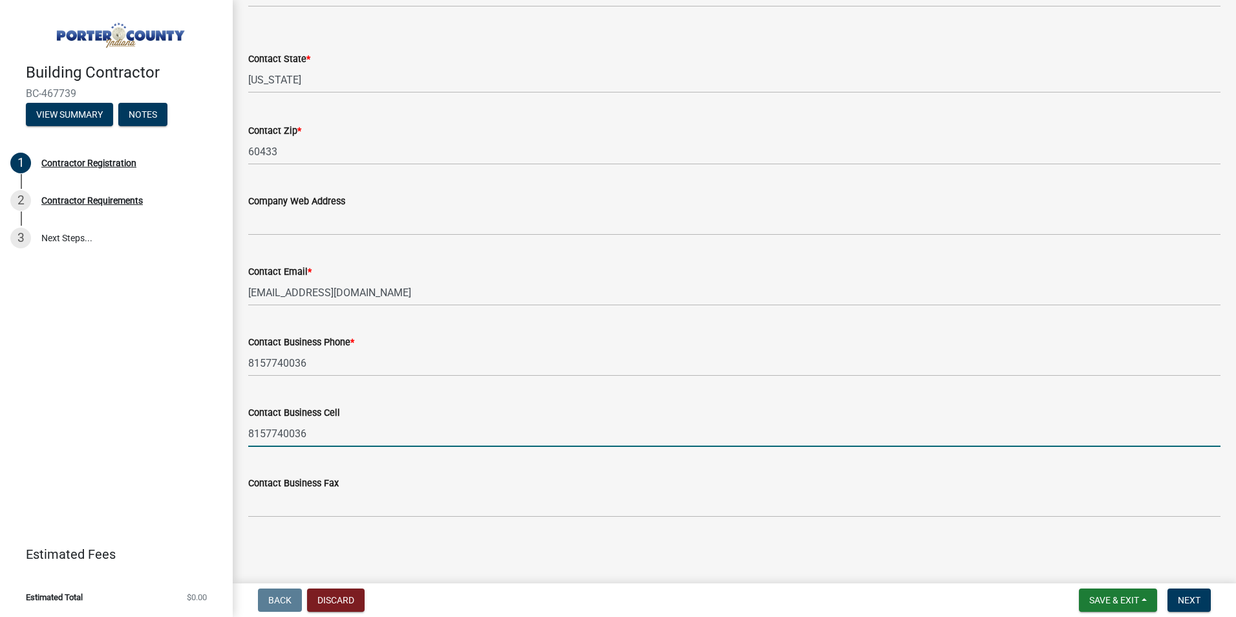
drag, startPoint x: 323, startPoint y: 434, endPoint x: 198, endPoint y: 432, distance: 124.1
click at [198, 432] on div "Building Contractor BC-467739 View Summary Notes 1 Contractor Registration 2 Co…" at bounding box center [618, 308] width 1236 height 617
click at [1187, 599] on span "Next" at bounding box center [1189, 600] width 23 height 10
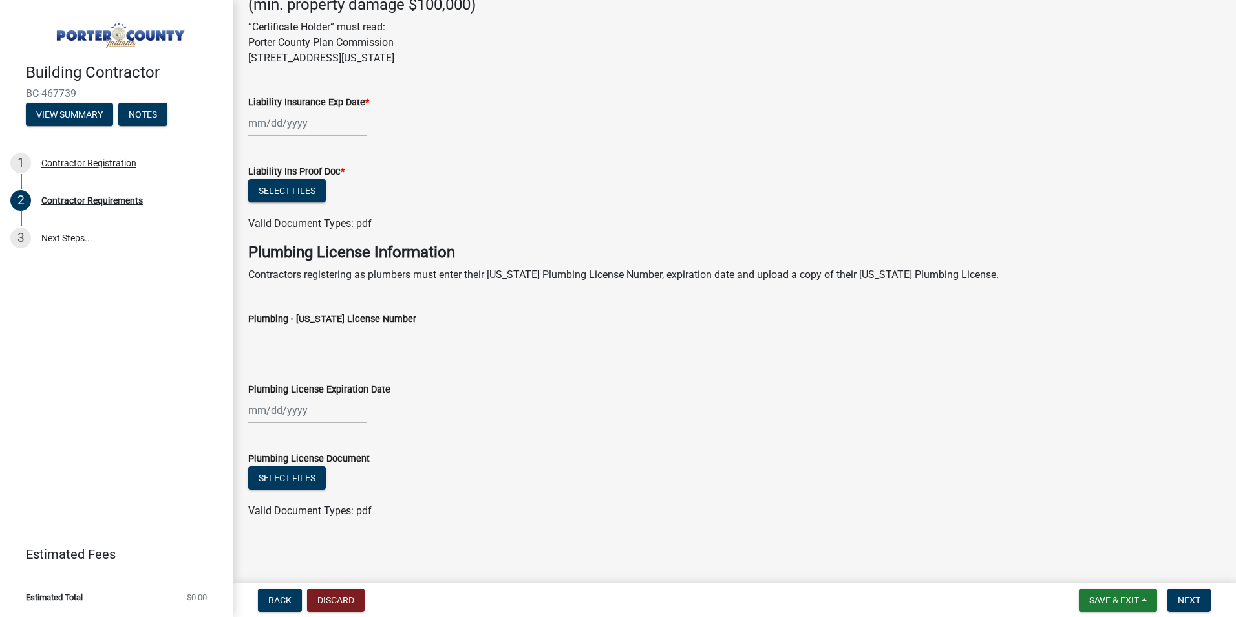
scroll to position [483, 0]
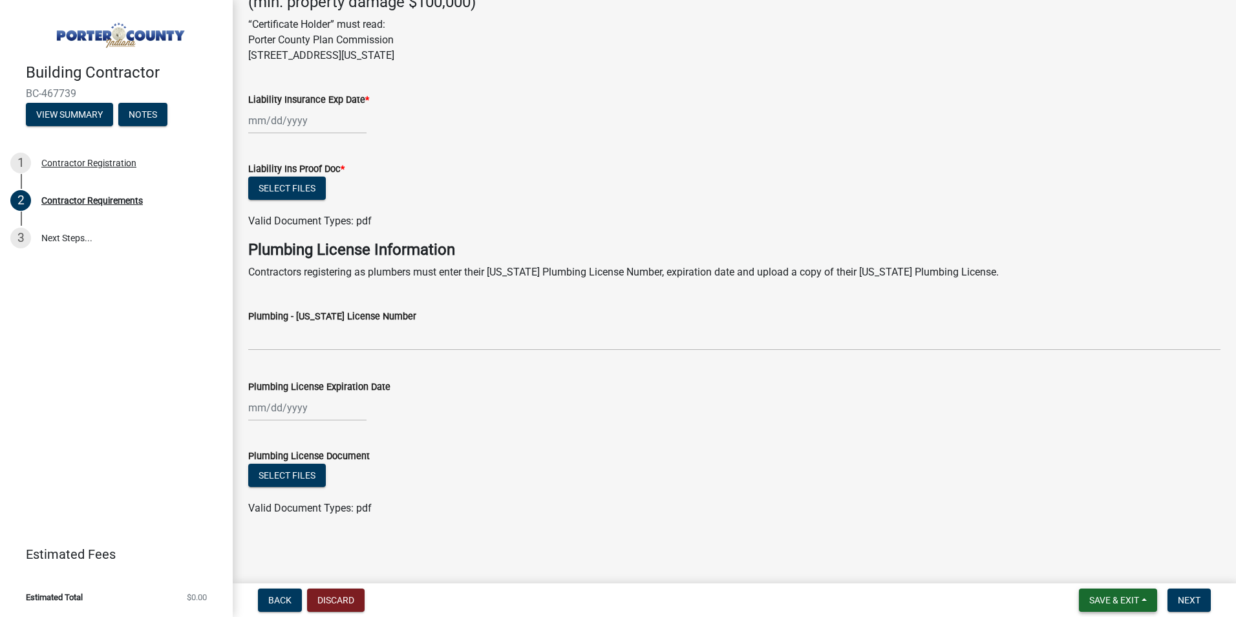
click at [1093, 602] on span "Save & Exit" at bounding box center [1114, 600] width 50 height 10
click at [1080, 569] on button "Save & Exit" at bounding box center [1105, 566] width 103 height 31
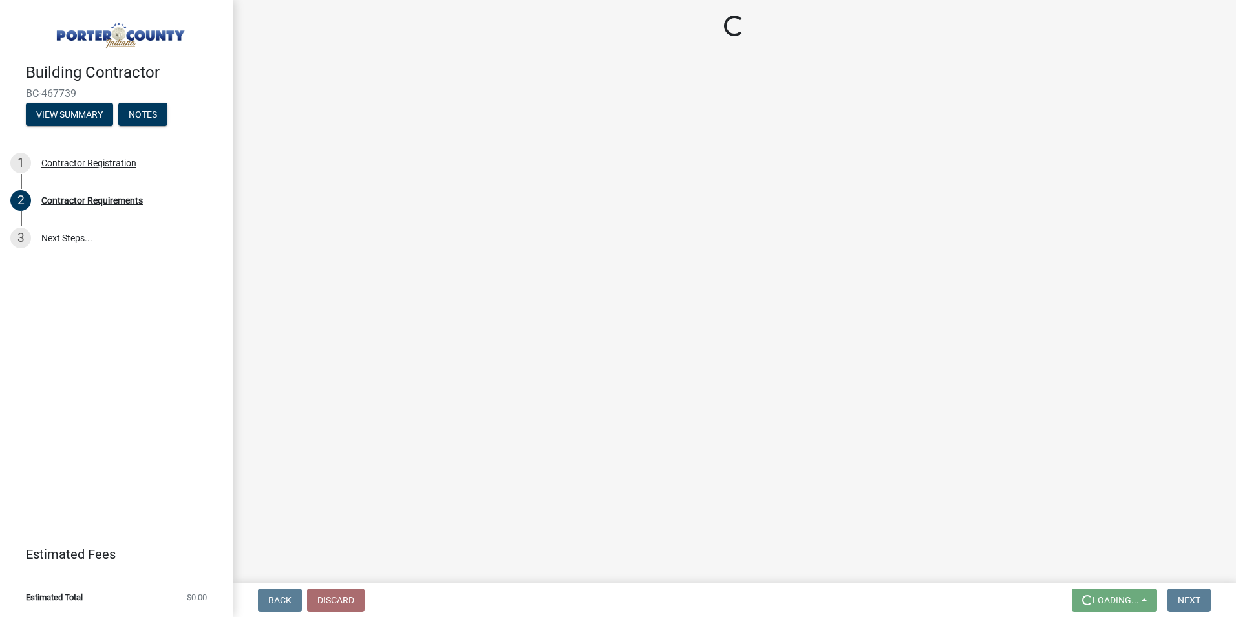
scroll to position [0, 0]
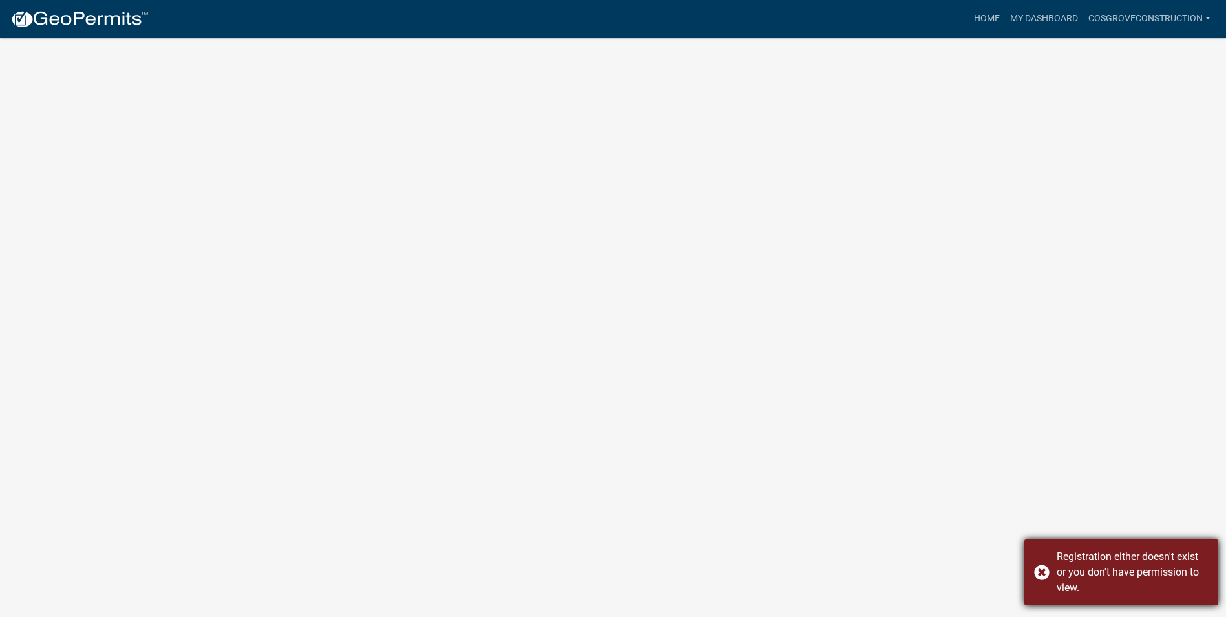
click at [1041, 570] on div "Registration either doesn't exist or you don't have permission to view." at bounding box center [1122, 572] width 194 height 66
